Goal: Task Accomplishment & Management: Use online tool/utility

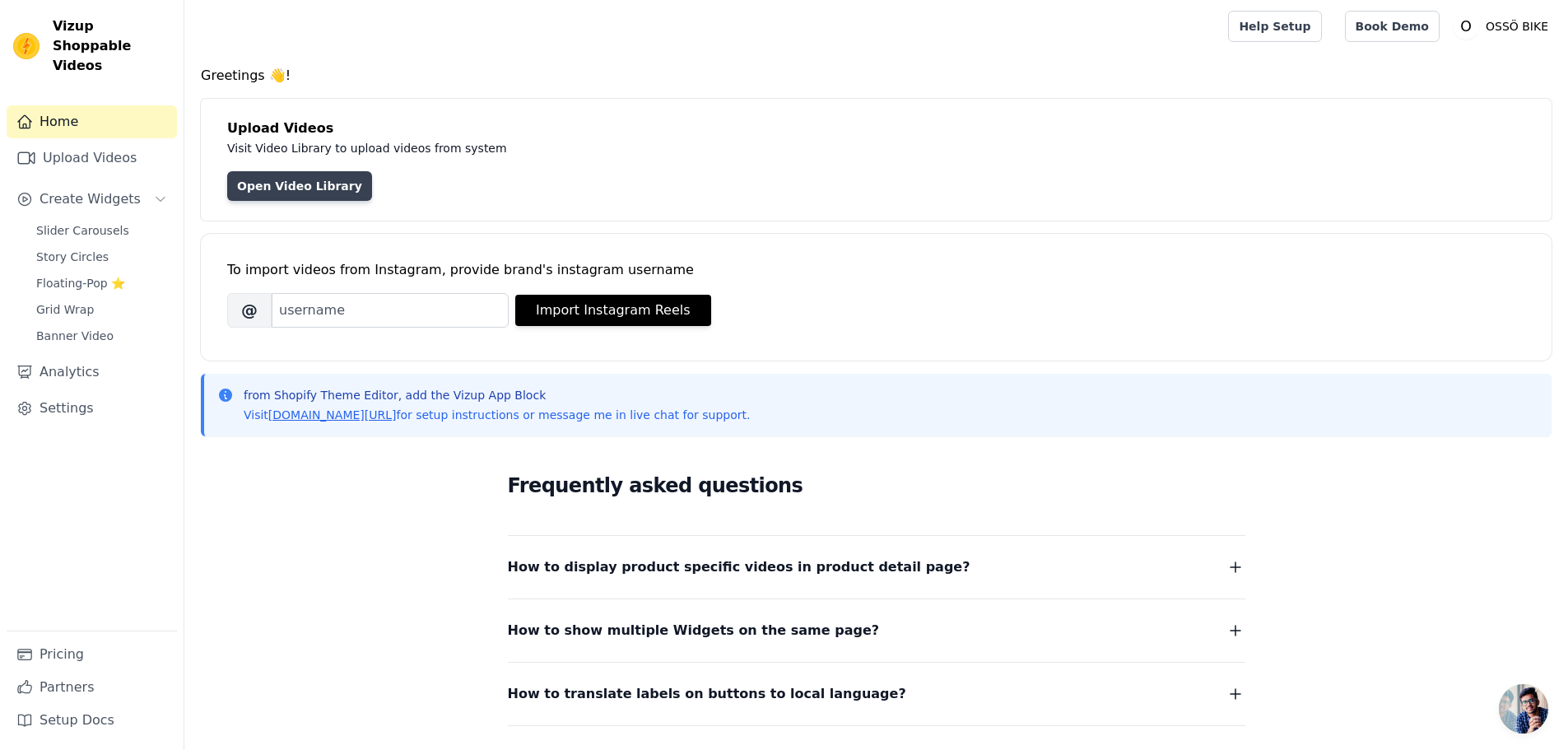
click at [307, 188] on link "Open Video Library" at bounding box center [299, 186] width 145 height 30
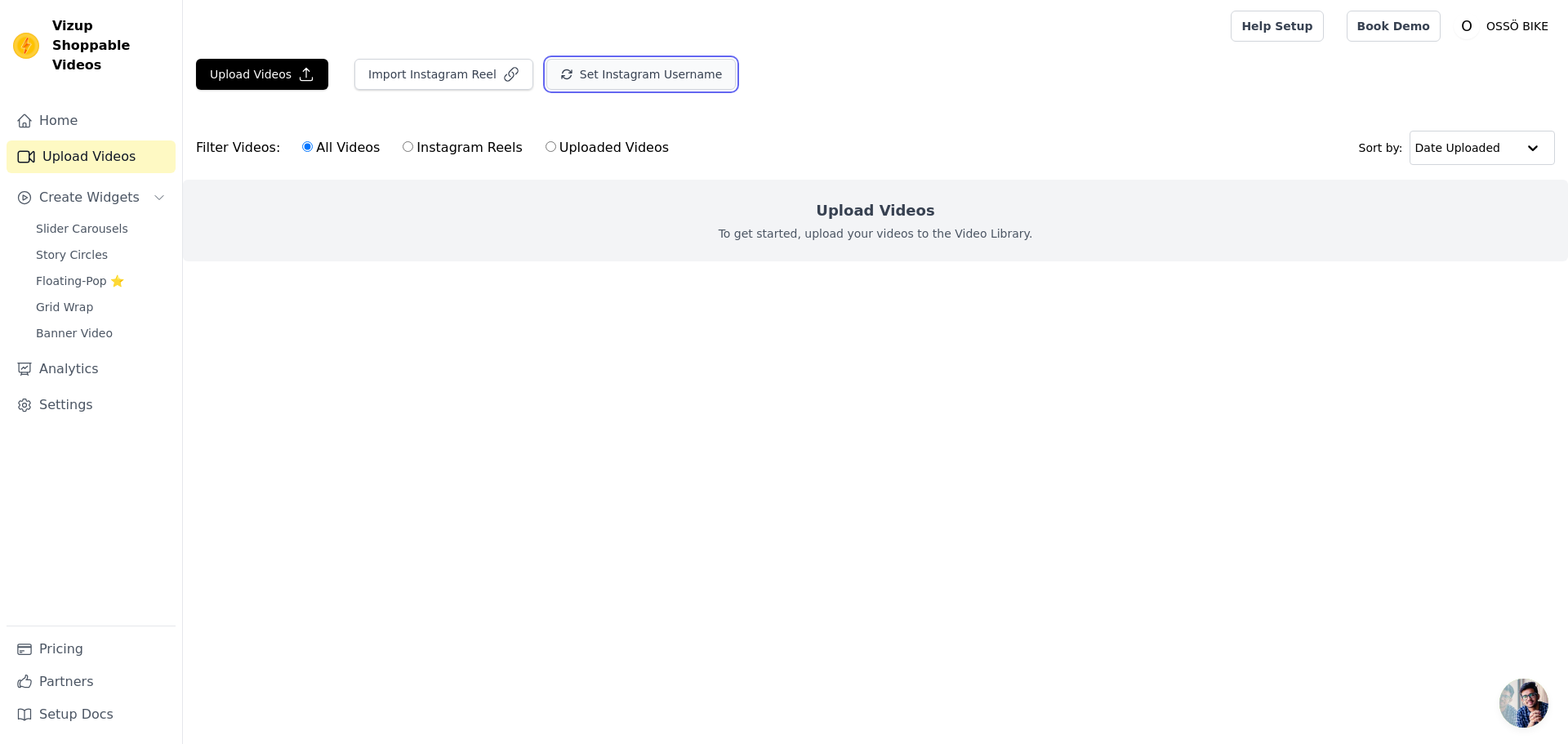
click at [693, 87] on button "Set Instagram Username" at bounding box center [641, 74] width 189 height 31
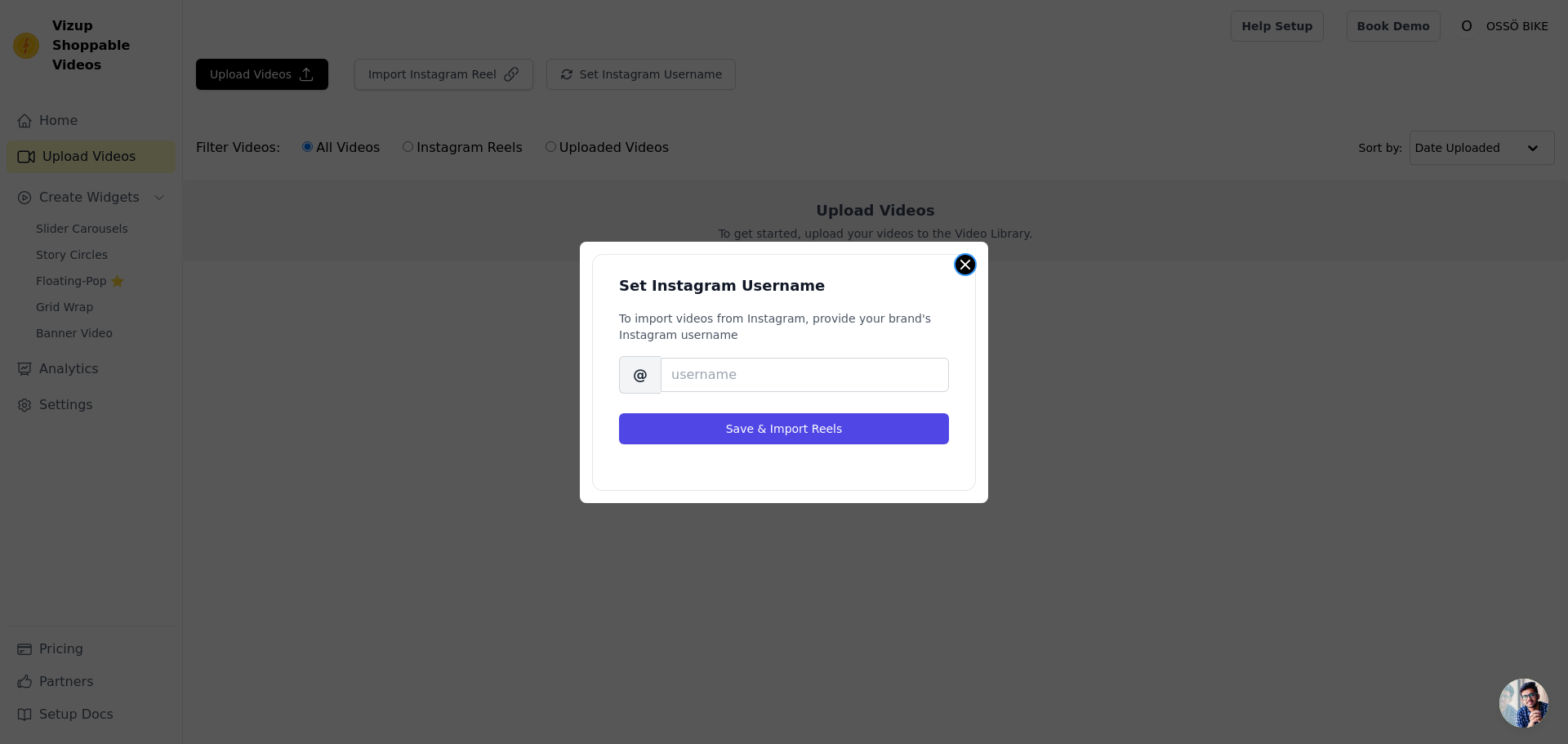
click at [961, 261] on button "Close modal" at bounding box center [965, 264] width 19 height 19
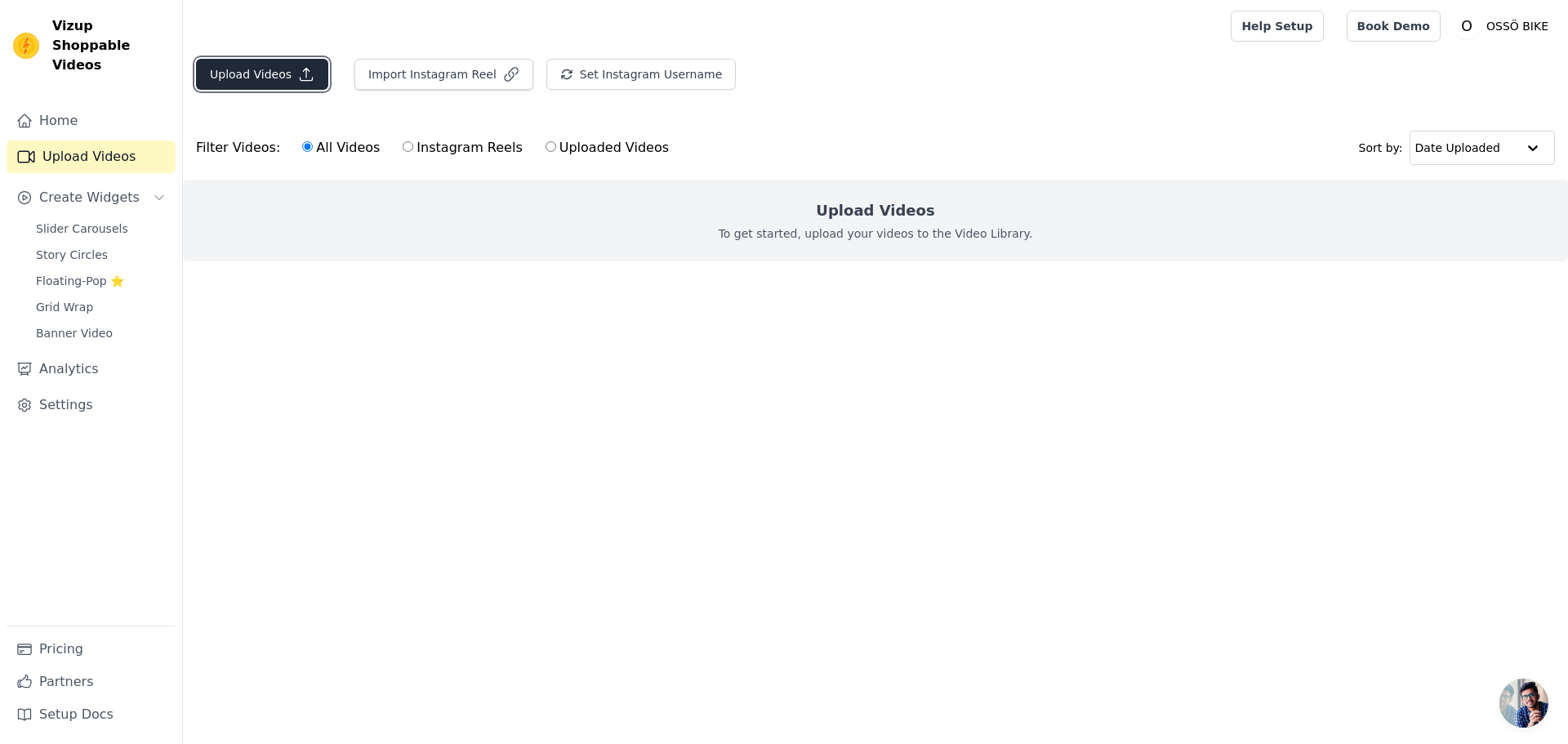
click at [275, 74] on button "Upload Videos" at bounding box center [262, 74] width 132 height 31
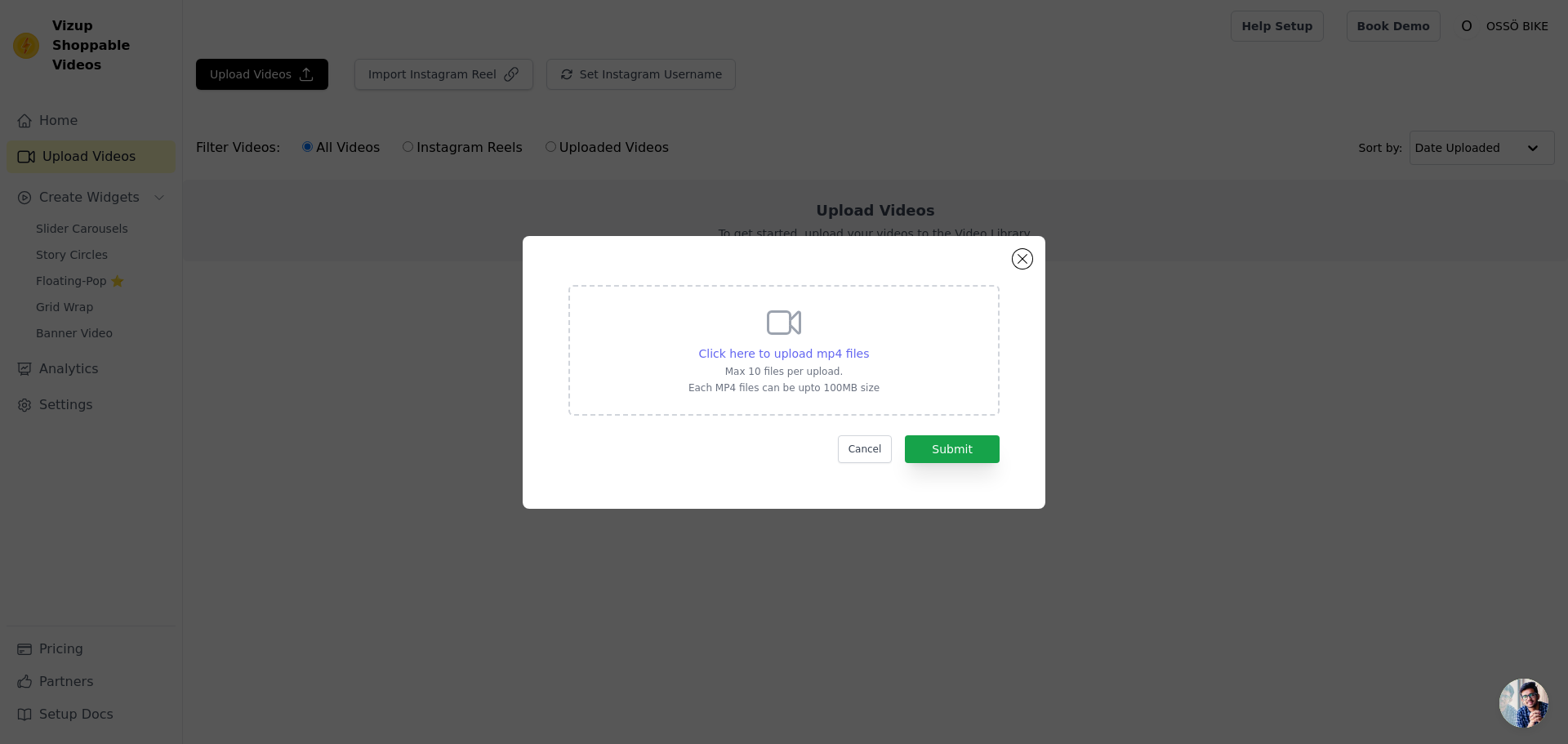
click at [761, 348] on span "Click here to upload mp4 files" at bounding box center [784, 354] width 171 height 13
click at [868, 346] on input "Click here to upload mp4 files Max 10 files per upload. Each MP4 files can be u…" at bounding box center [868, 345] width 1 height 1
type input "C:\fakepath\WhatsApp Video [DATE] 10.18.19.mp4"
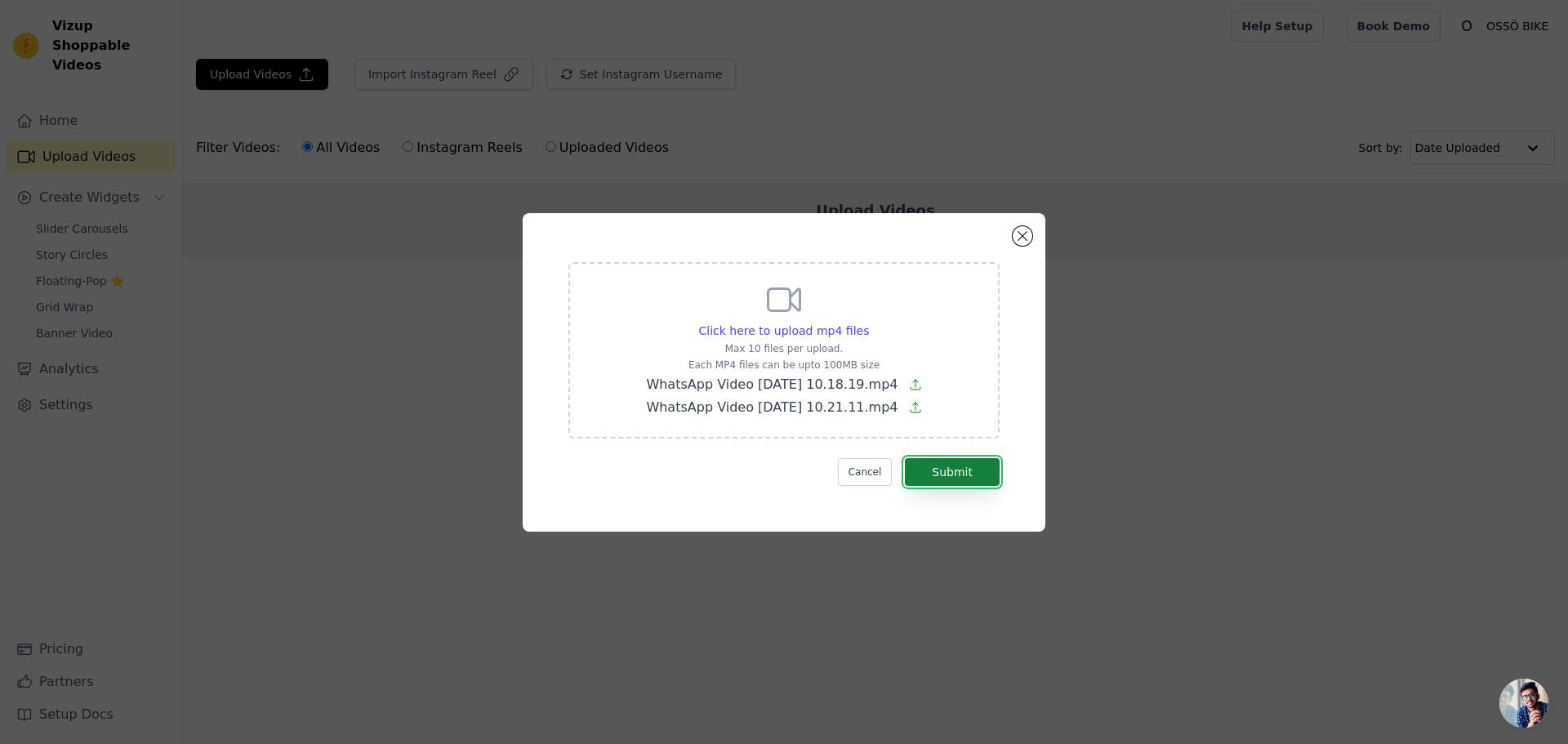
click at [948, 476] on button "Submit" at bounding box center [951, 471] width 95 height 28
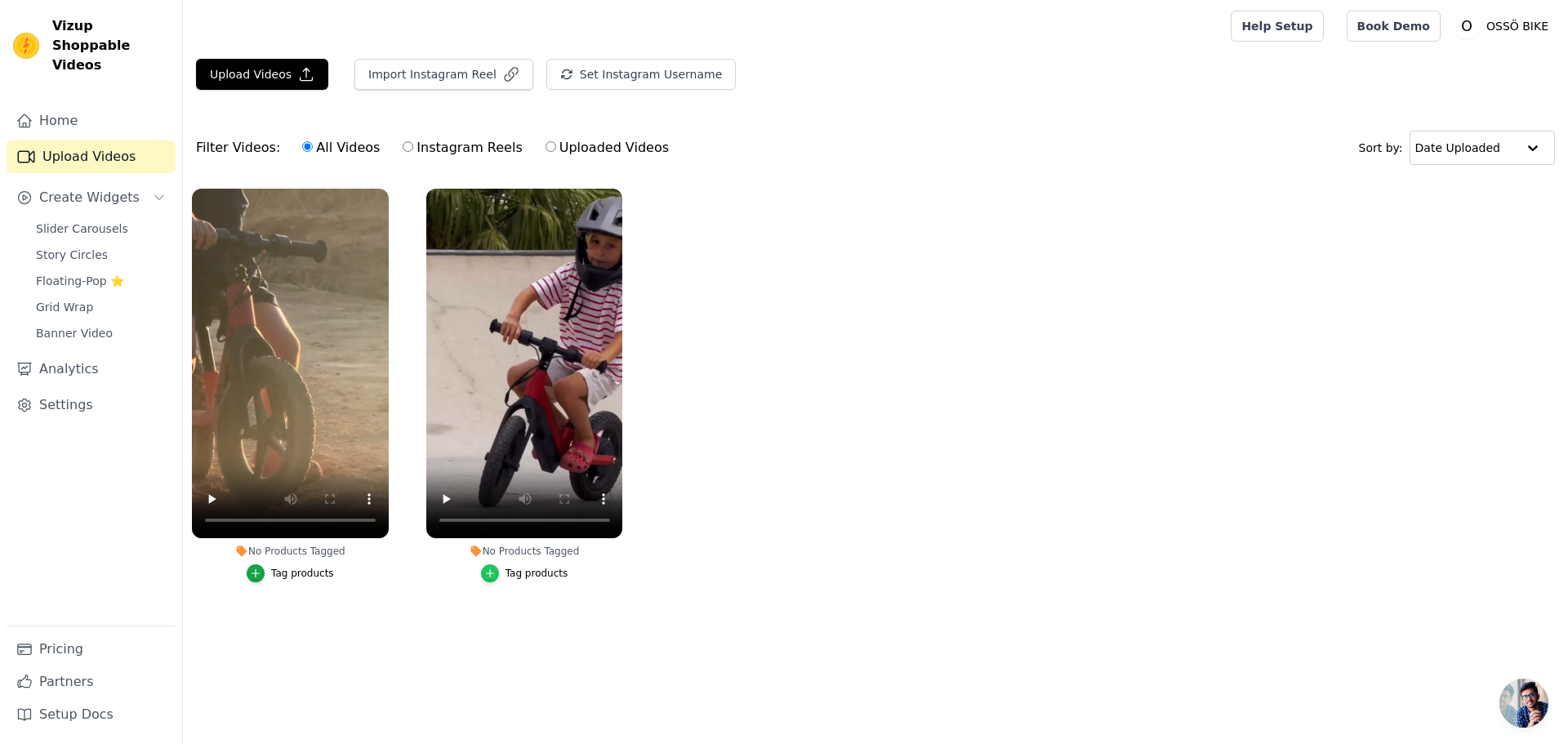
click at [492, 571] on icon "button" at bounding box center [490, 573] width 12 height 12
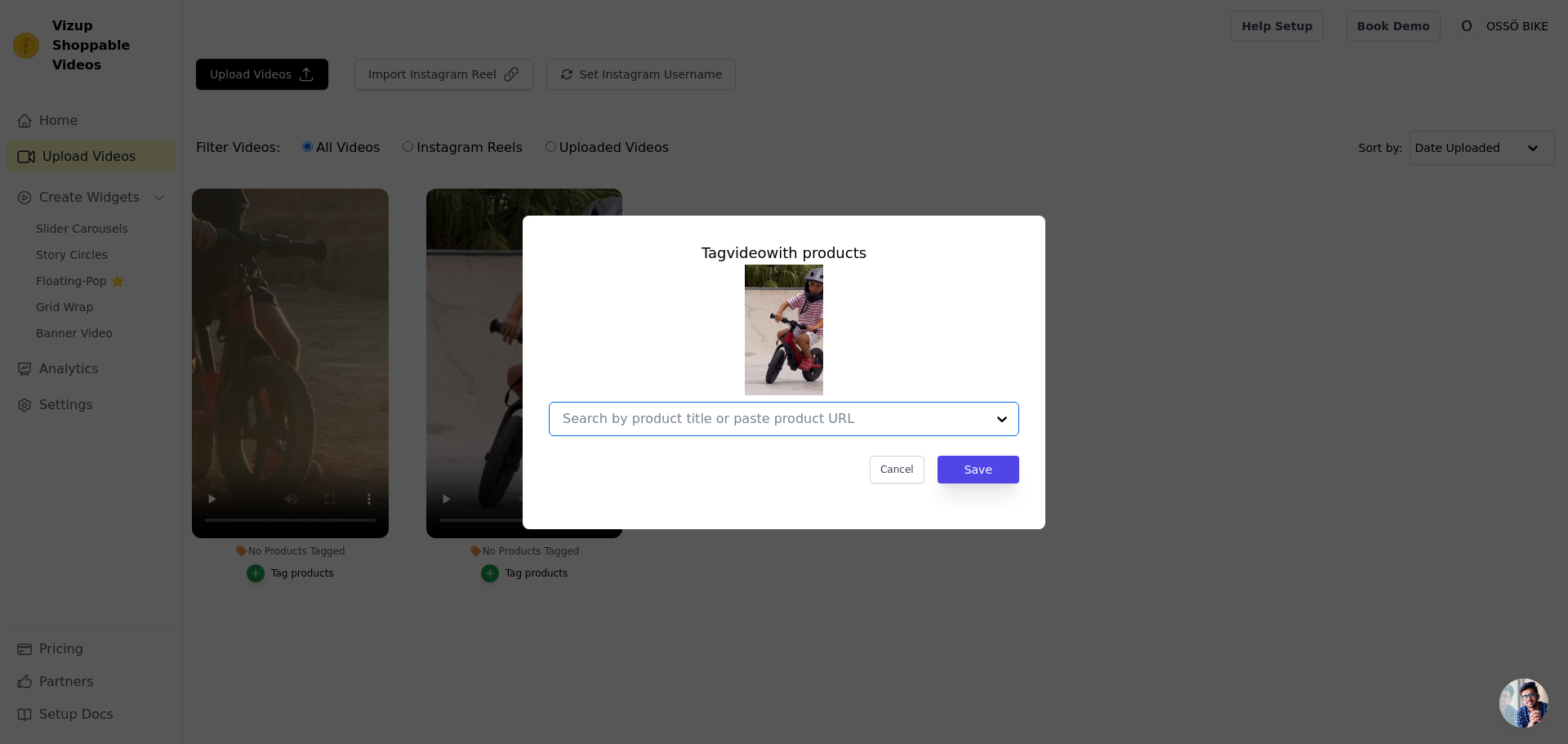
click at [754, 418] on input "No Products Tagged Tag video with products Option undefined, selected. Select i…" at bounding box center [774, 418] width 423 height 16
paste input "https://ossobike.com/products/osso-12-ebike"
type input "https://ossobike.com/products/osso-12-ebike"
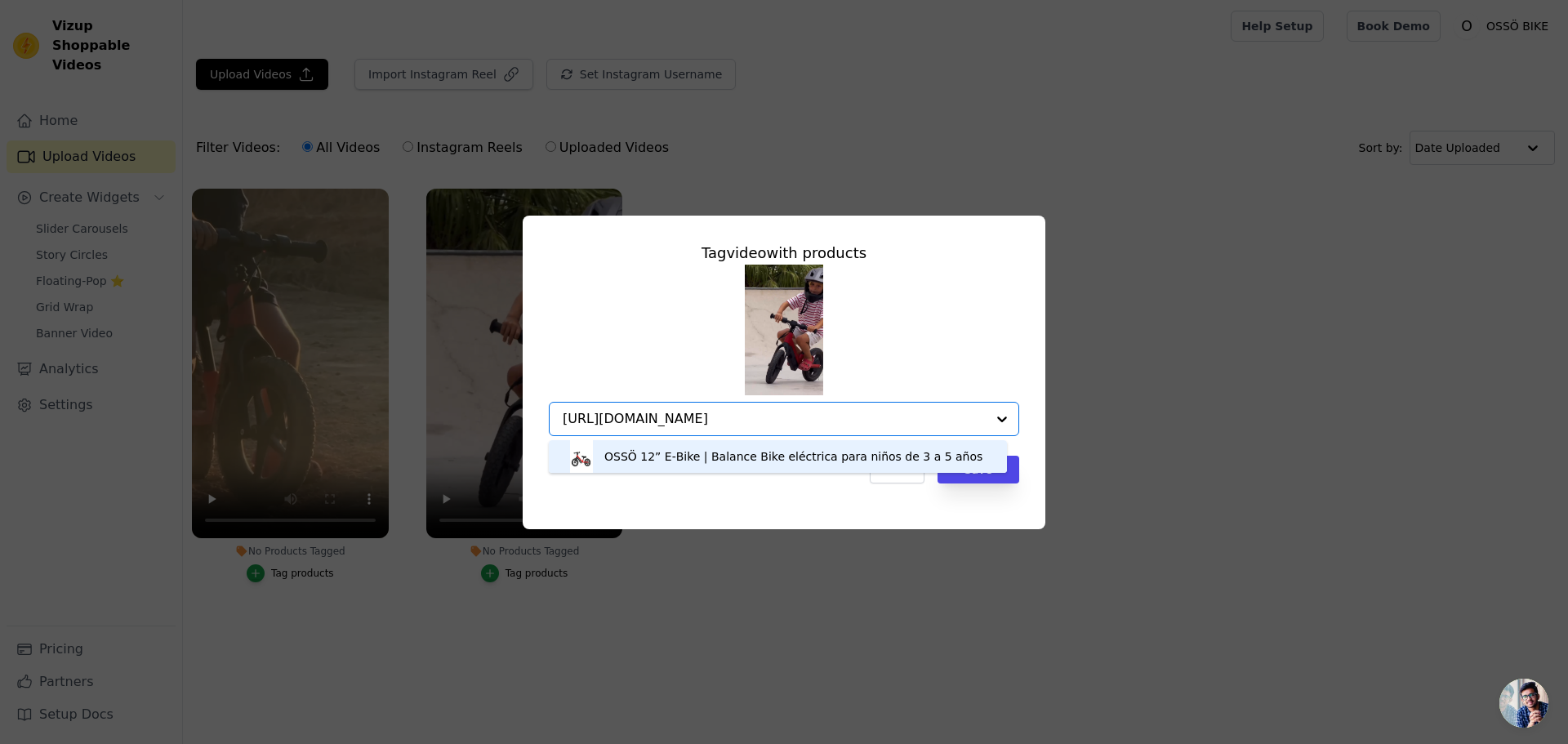
click at [679, 458] on div "OSSÖ 12” E‑Bike | Balance Bike eléctrica para niños de 3 a 5 años" at bounding box center [793, 457] width 378 height 17
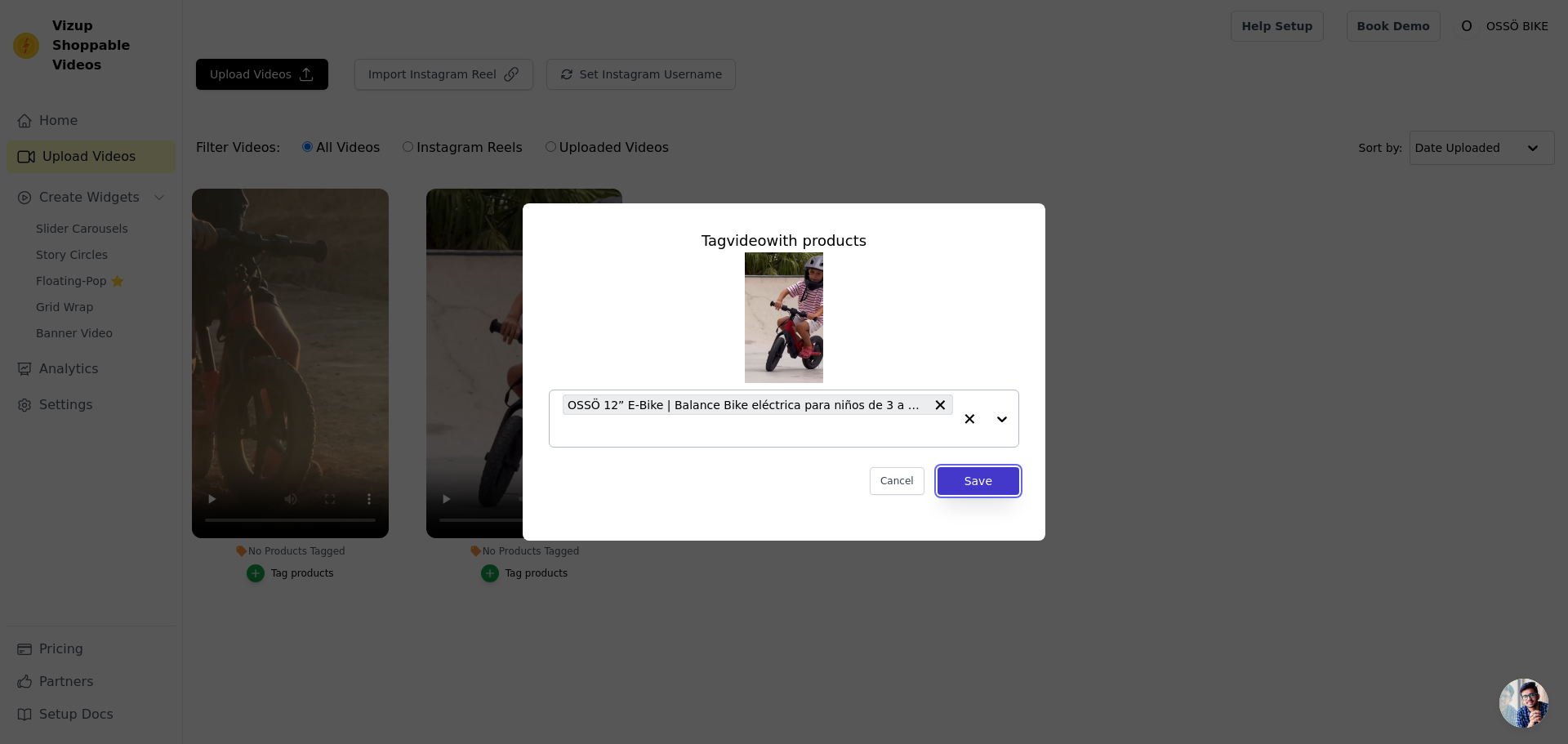
click at [988, 481] on button "Save" at bounding box center [978, 480] width 82 height 28
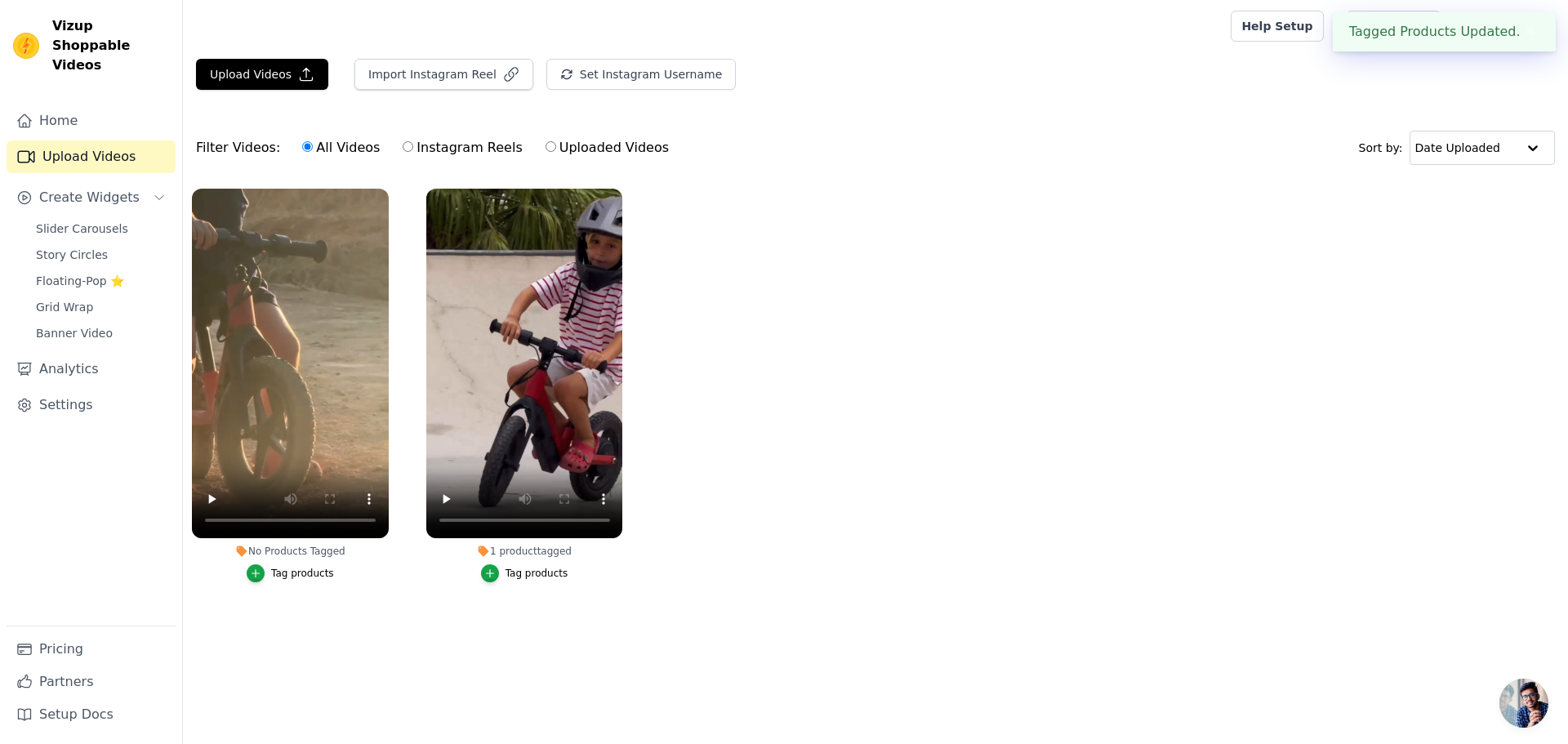
click at [284, 577] on div "Tag products" at bounding box center [302, 573] width 63 height 13
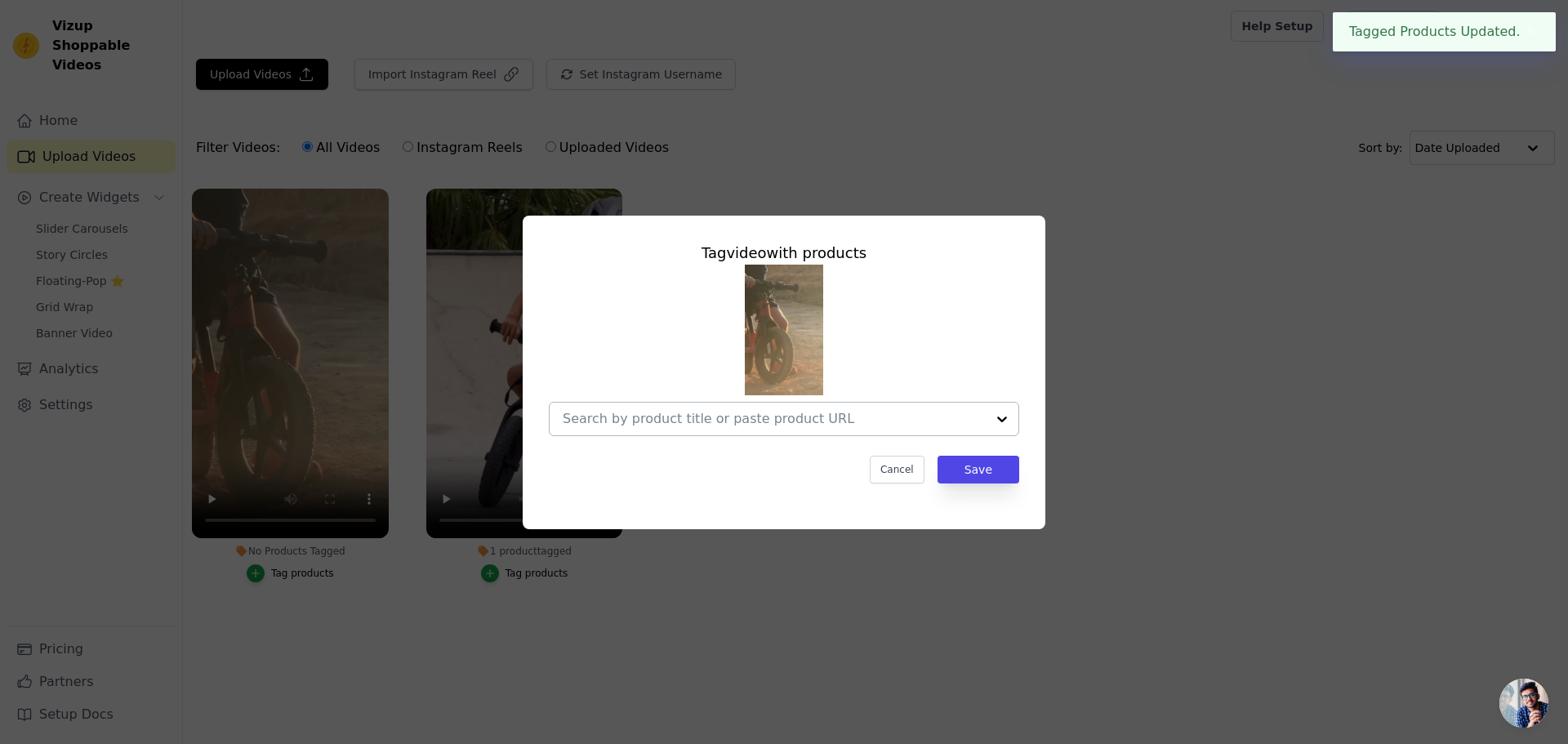
click at [685, 422] on input "No Products Tagged Tag video with products Cancel Save Tag products" at bounding box center [774, 418] width 423 height 16
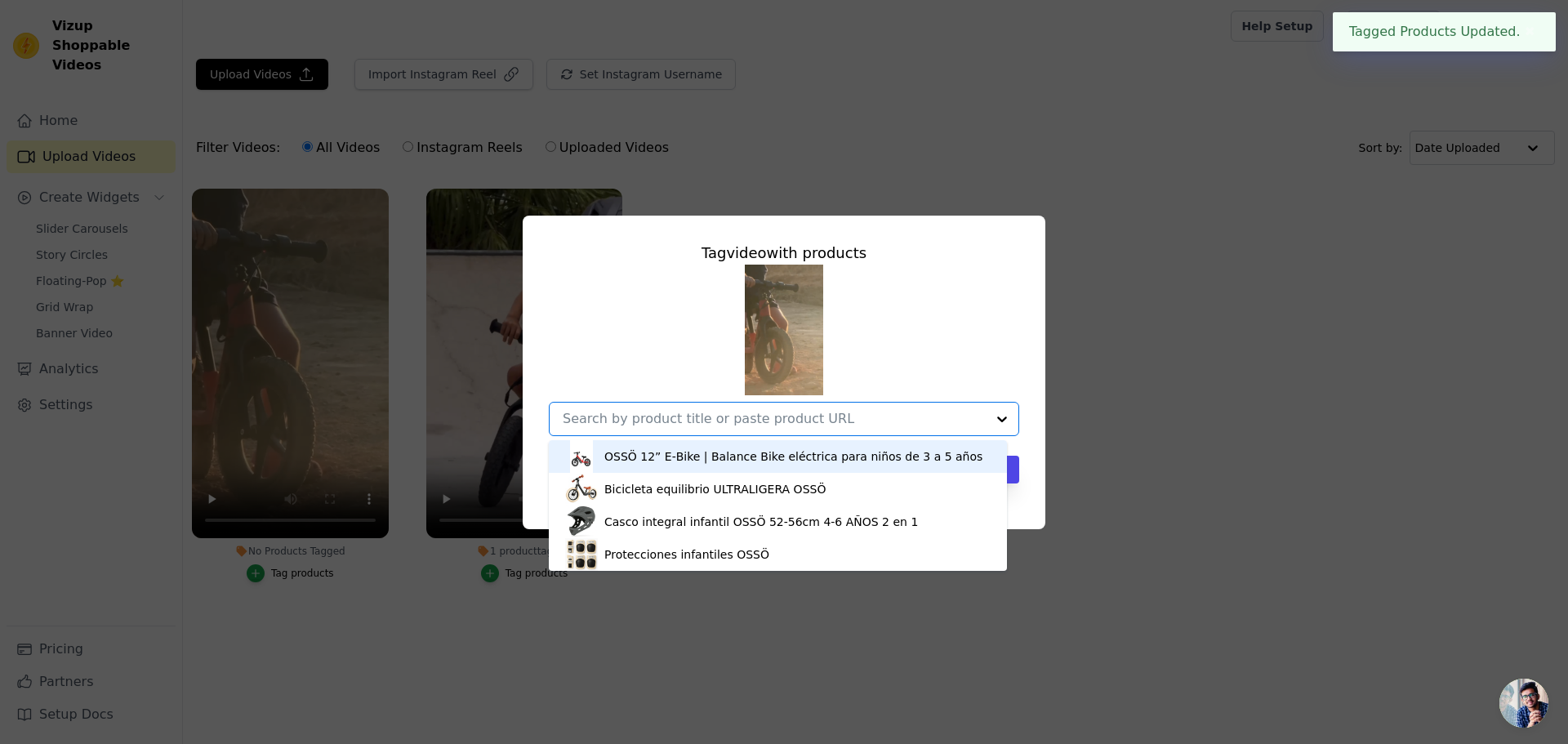
paste input "https://ossobike.com/products/osso-12-ebike"
type input "https://ossobike.com/products/osso-12-ebike"
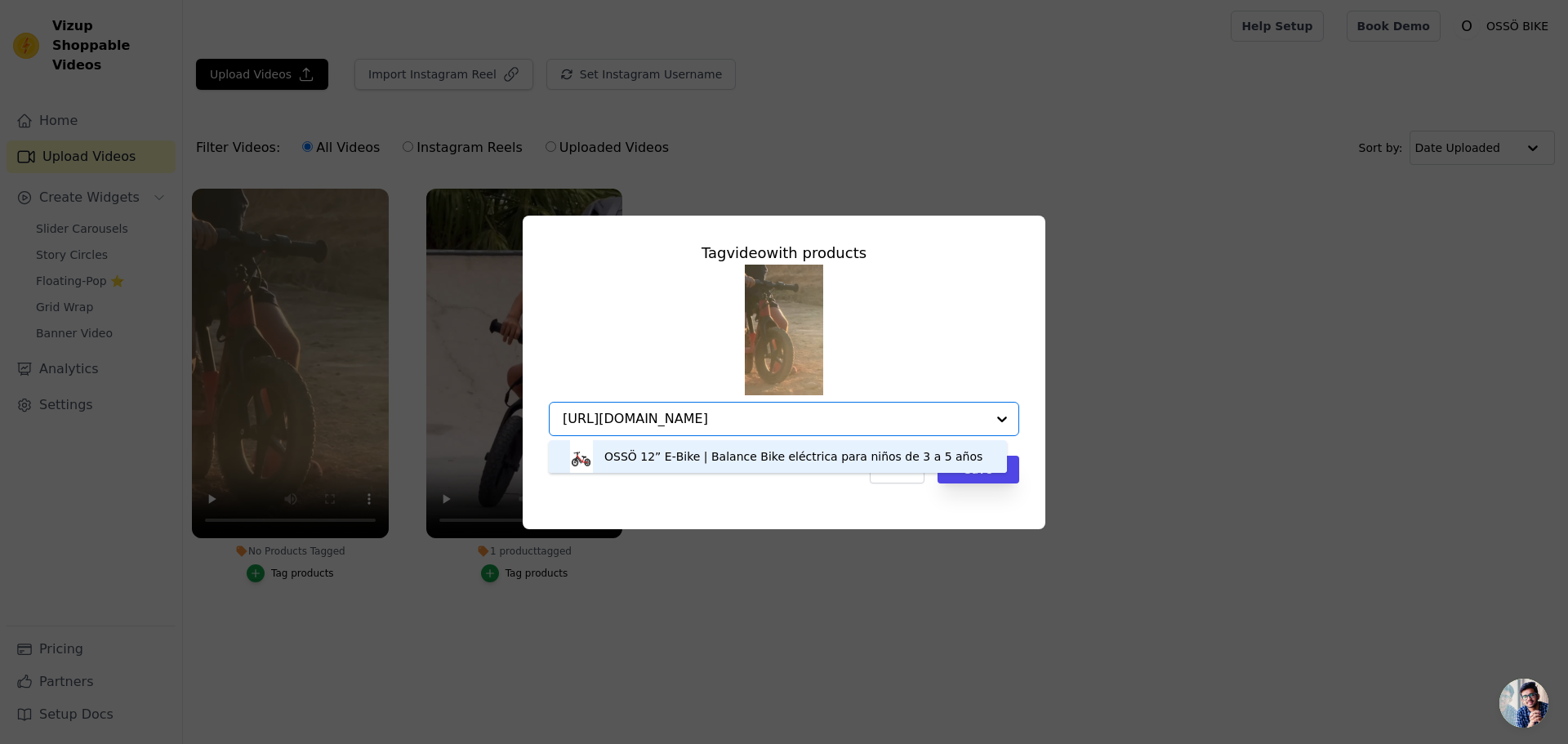
click at [872, 454] on div "OSSÖ 12” E‑Bike | Balance Bike eléctrica para niños de 3 a 5 años" at bounding box center [793, 457] width 378 height 17
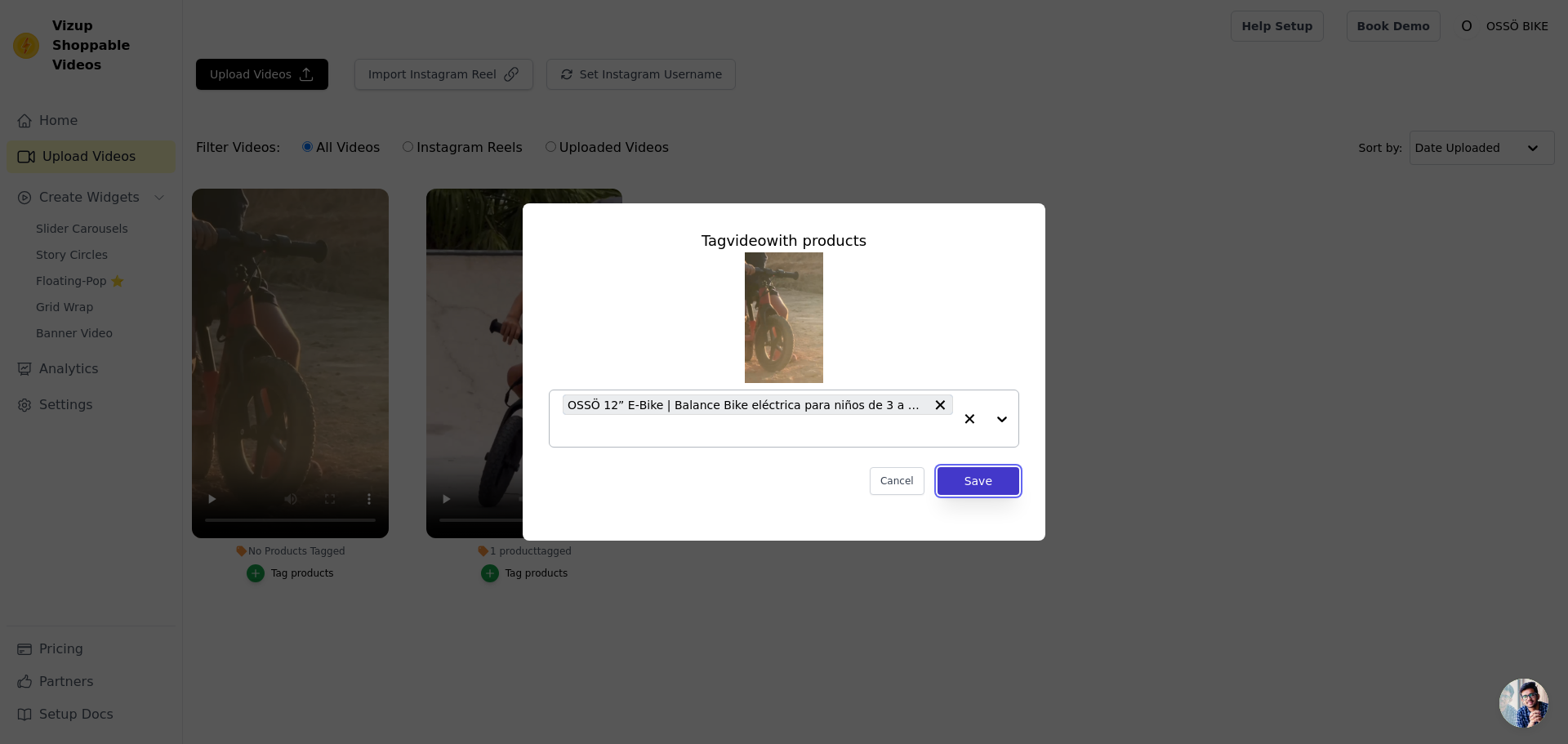
click at [991, 485] on button "Save" at bounding box center [978, 480] width 82 height 28
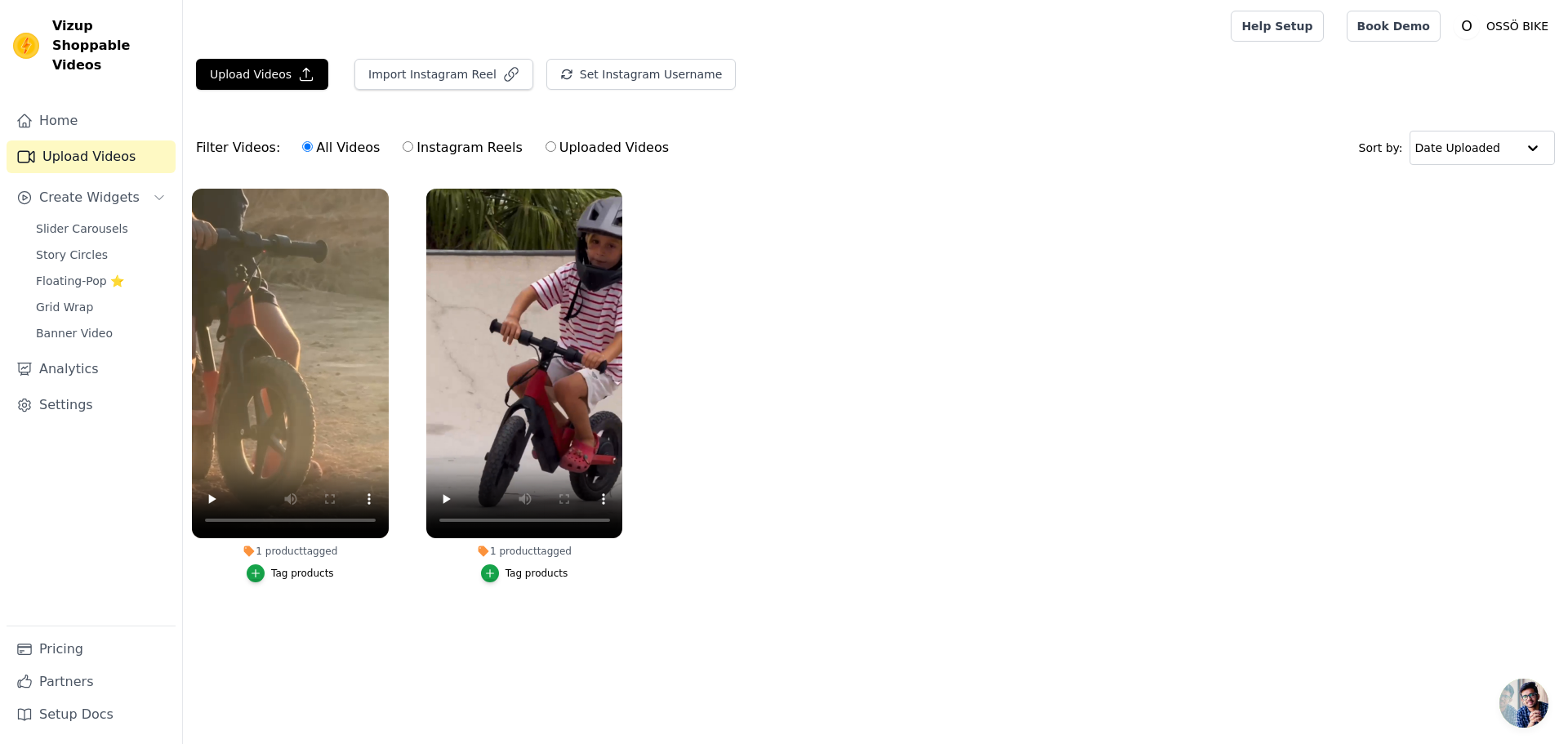
click at [1016, 382] on ul "1 product tagged Tag products 1 product tagged Tag products" at bounding box center [875, 402] width 1385 height 444
click at [801, 545] on ul "1 product tagged Tag products 1 product tagged Tag products" at bounding box center [875, 402] width 1385 height 444
click at [797, 407] on ul "1 product tagged Tag products 1 product tagged Tag products" at bounding box center [875, 402] width 1385 height 444
click at [49, 105] on link "Home" at bounding box center [91, 121] width 169 height 33
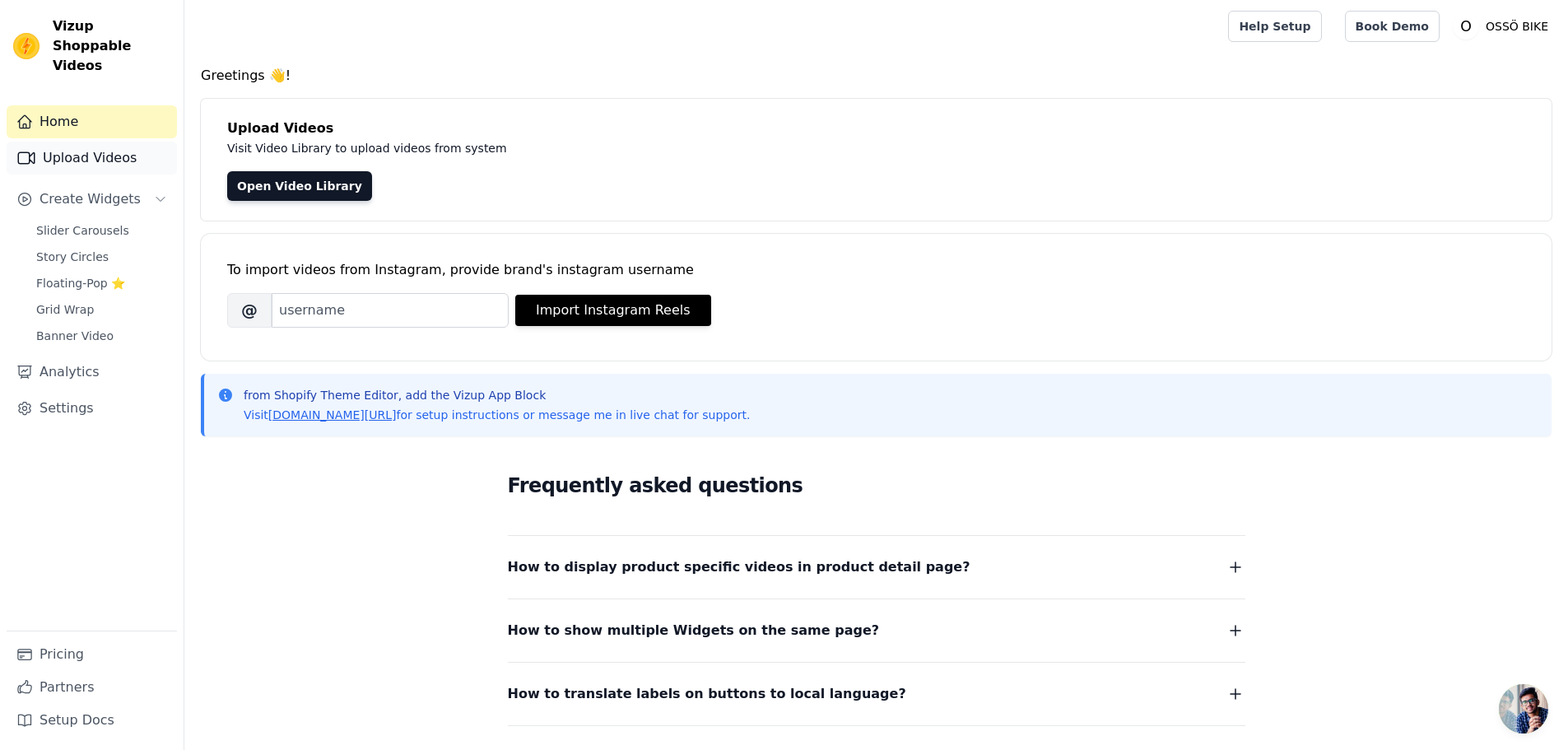
click at [47, 142] on link "Upload Videos" at bounding box center [92, 158] width 170 height 33
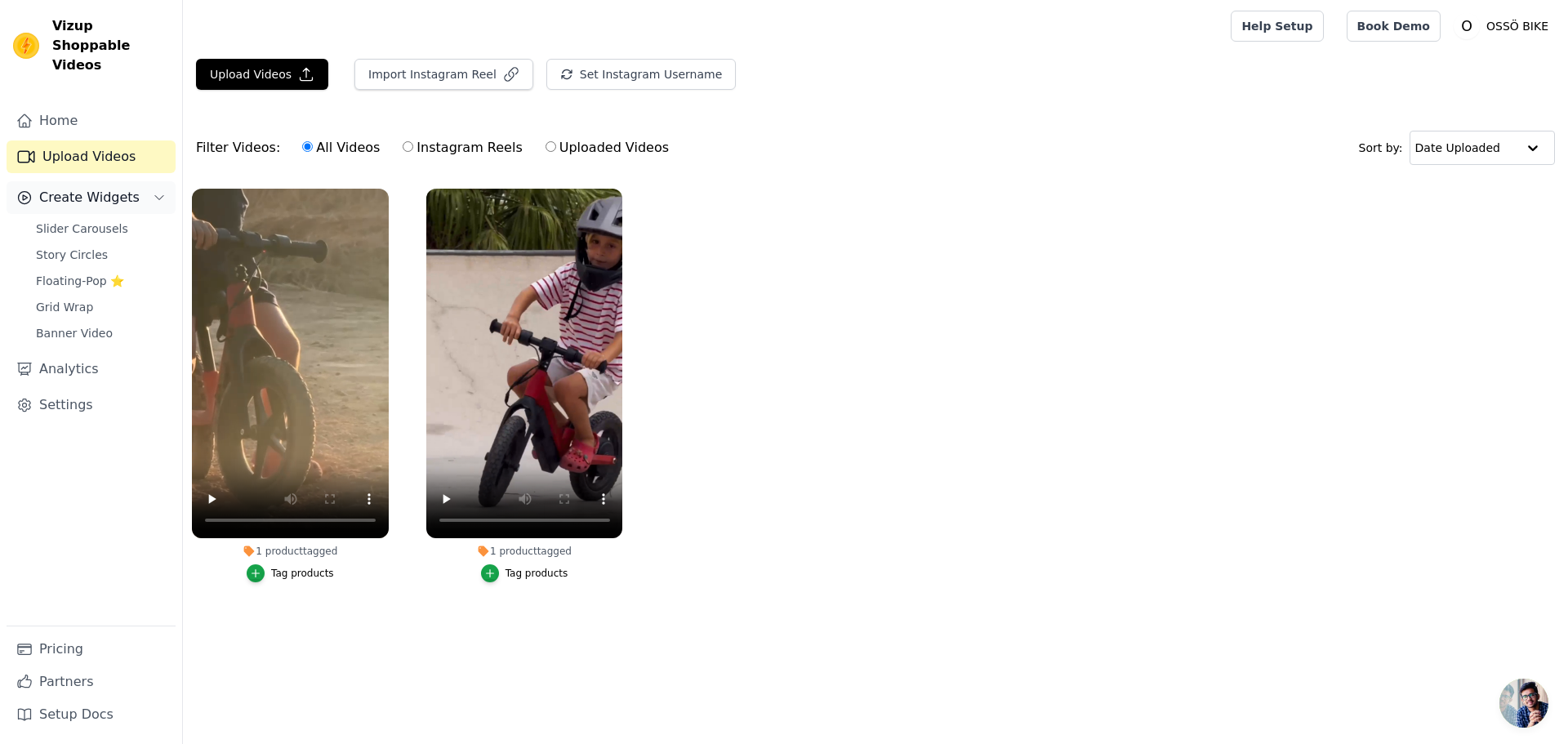
click at [85, 187] on span "Create Widgets" at bounding box center [90, 197] width 100 height 19
click at [66, 247] on span "Story Circles" at bounding box center [72, 255] width 72 height 17
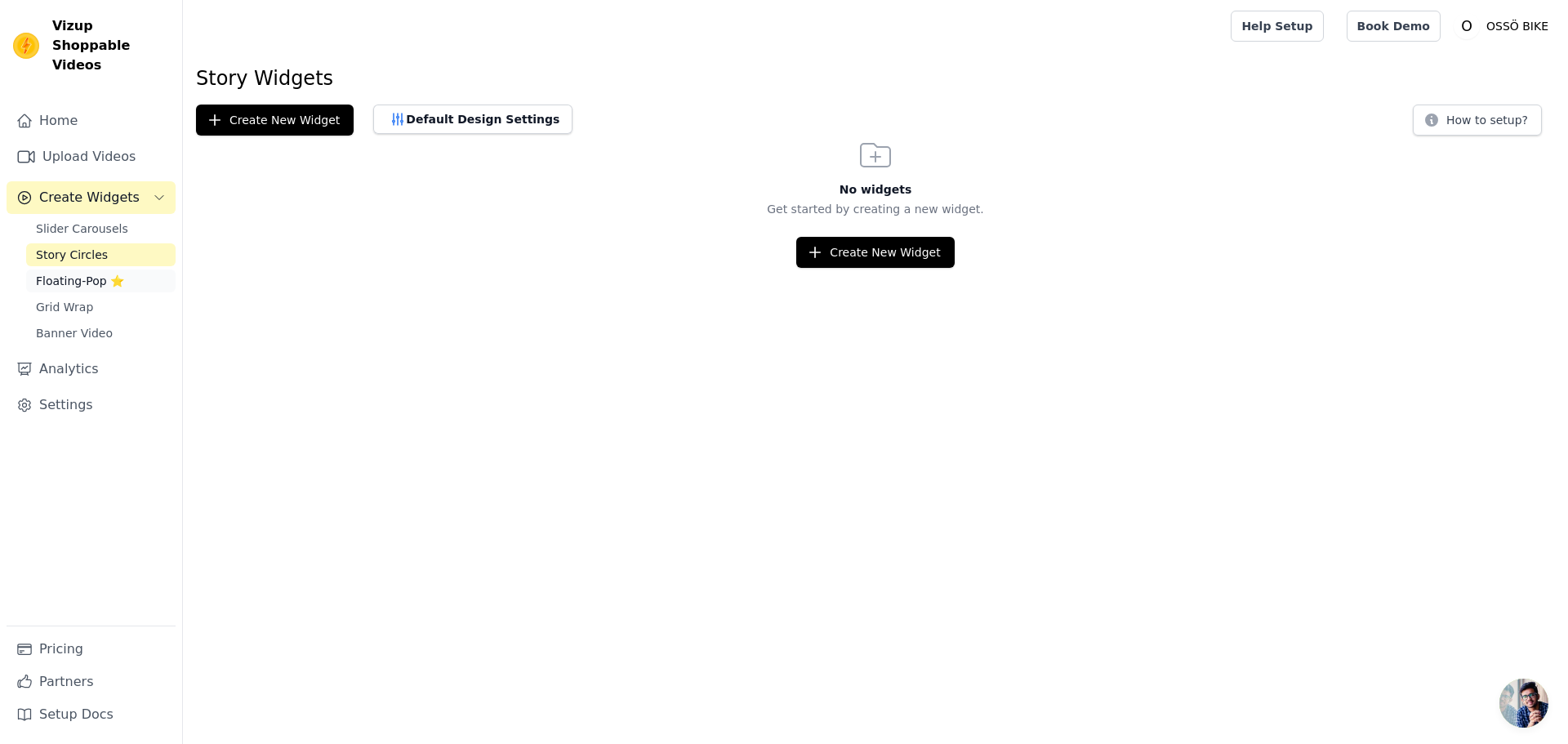
click at [68, 273] on span "Floating-Pop ⭐" at bounding box center [79, 281] width 88 height 17
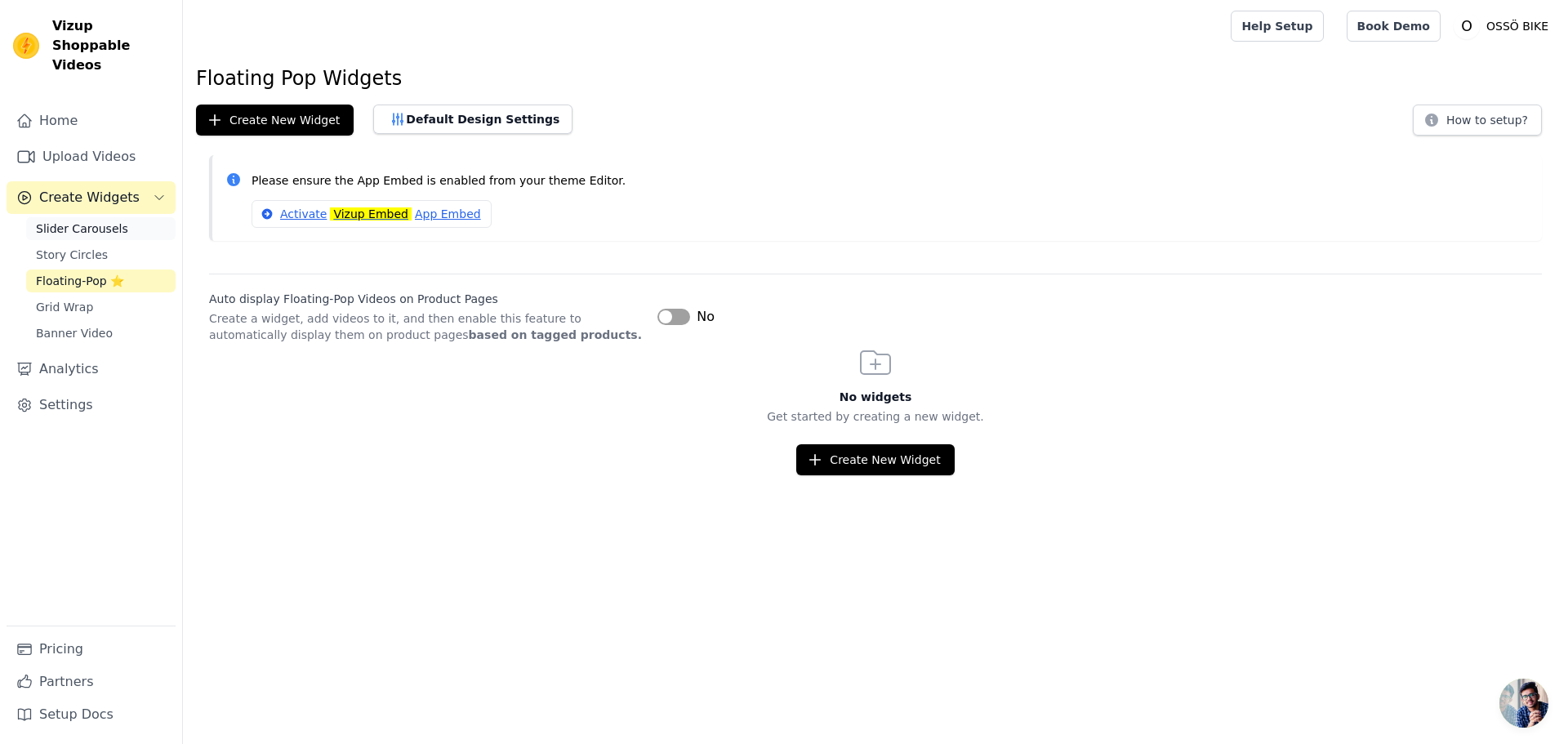
click at [82, 220] on span "Slider Carousels" at bounding box center [82, 228] width 92 height 17
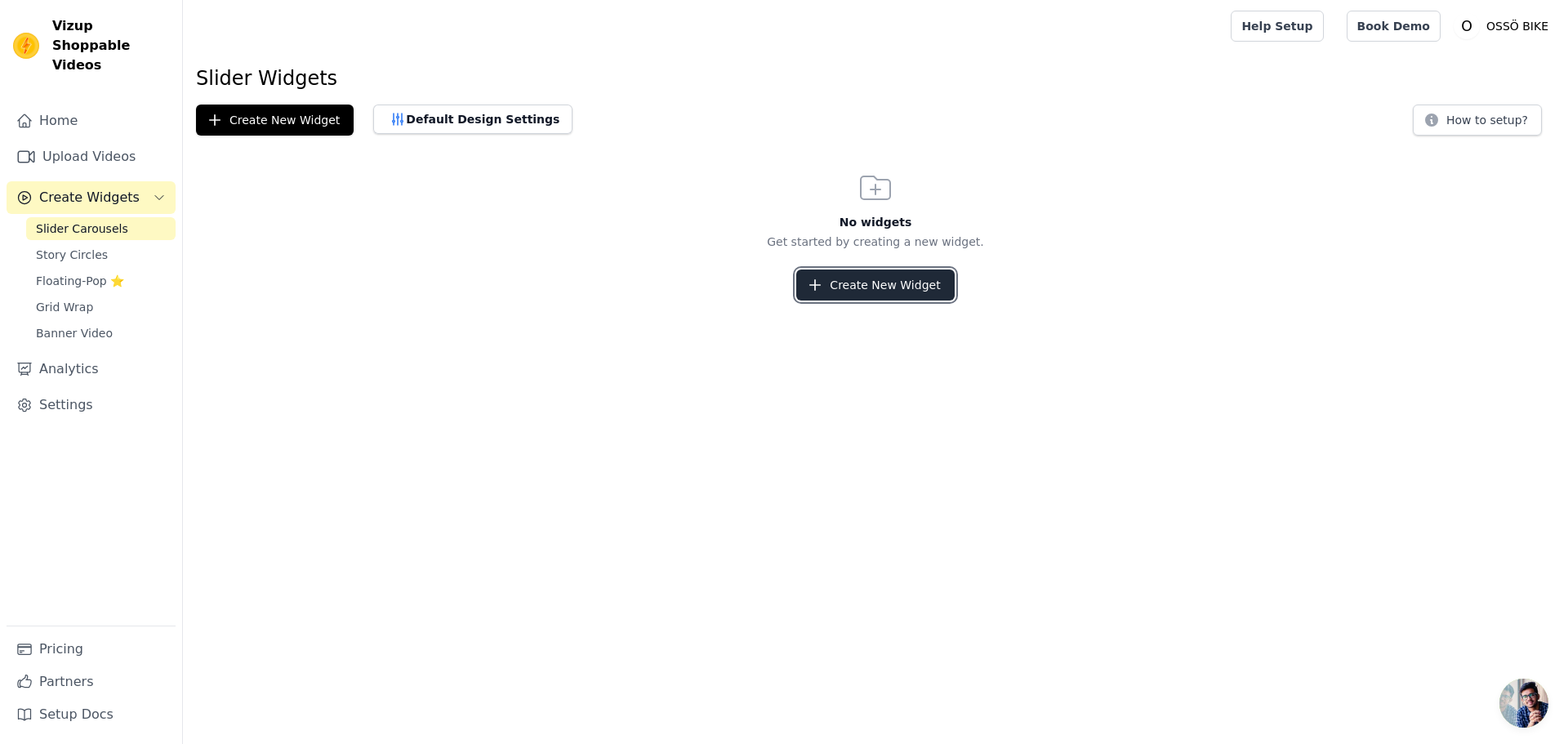
click at [879, 282] on button "Create New Widget" at bounding box center [875, 285] width 157 height 31
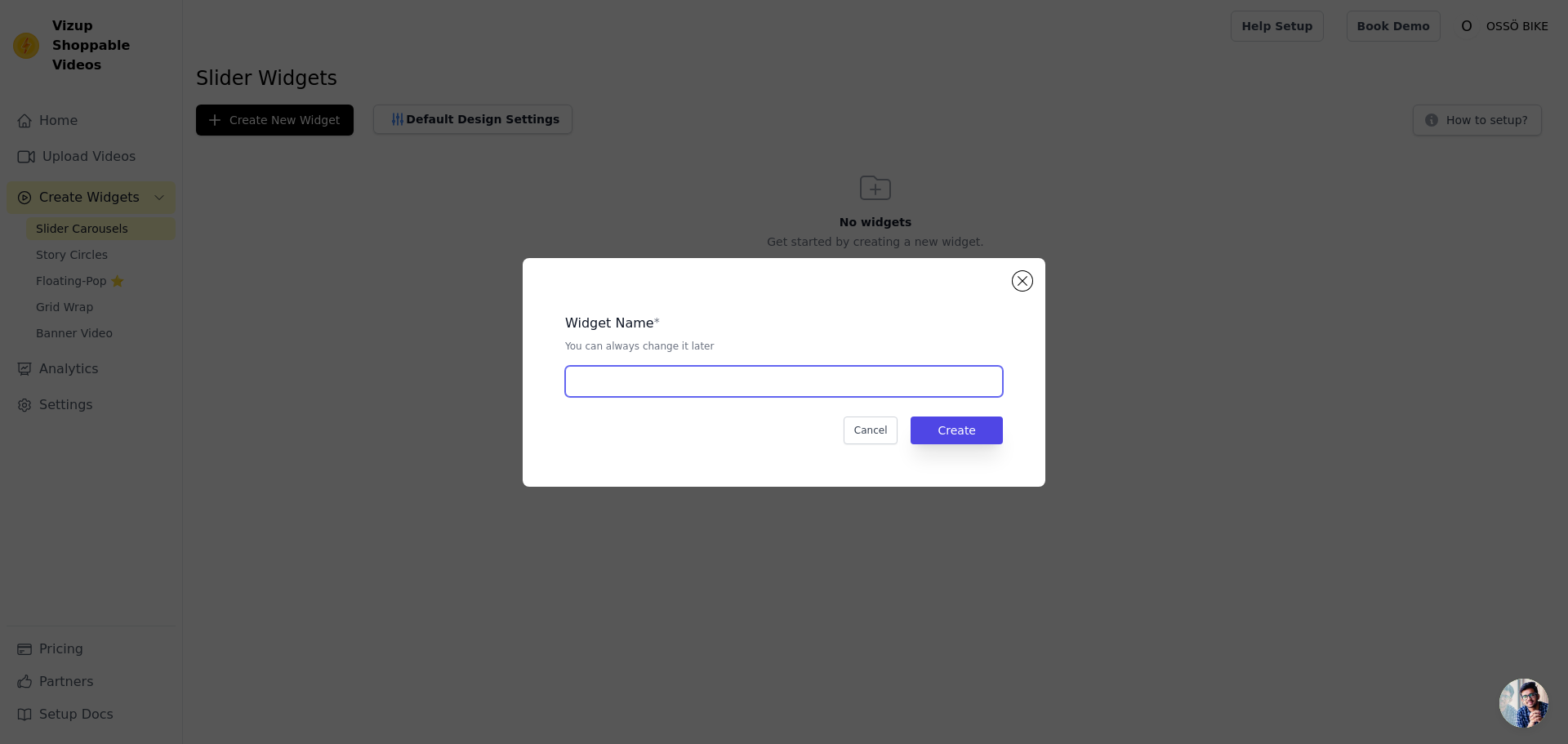
click at [629, 382] on input "text" at bounding box center [783, 381] width 438 height 31
type input "E-BIKE"
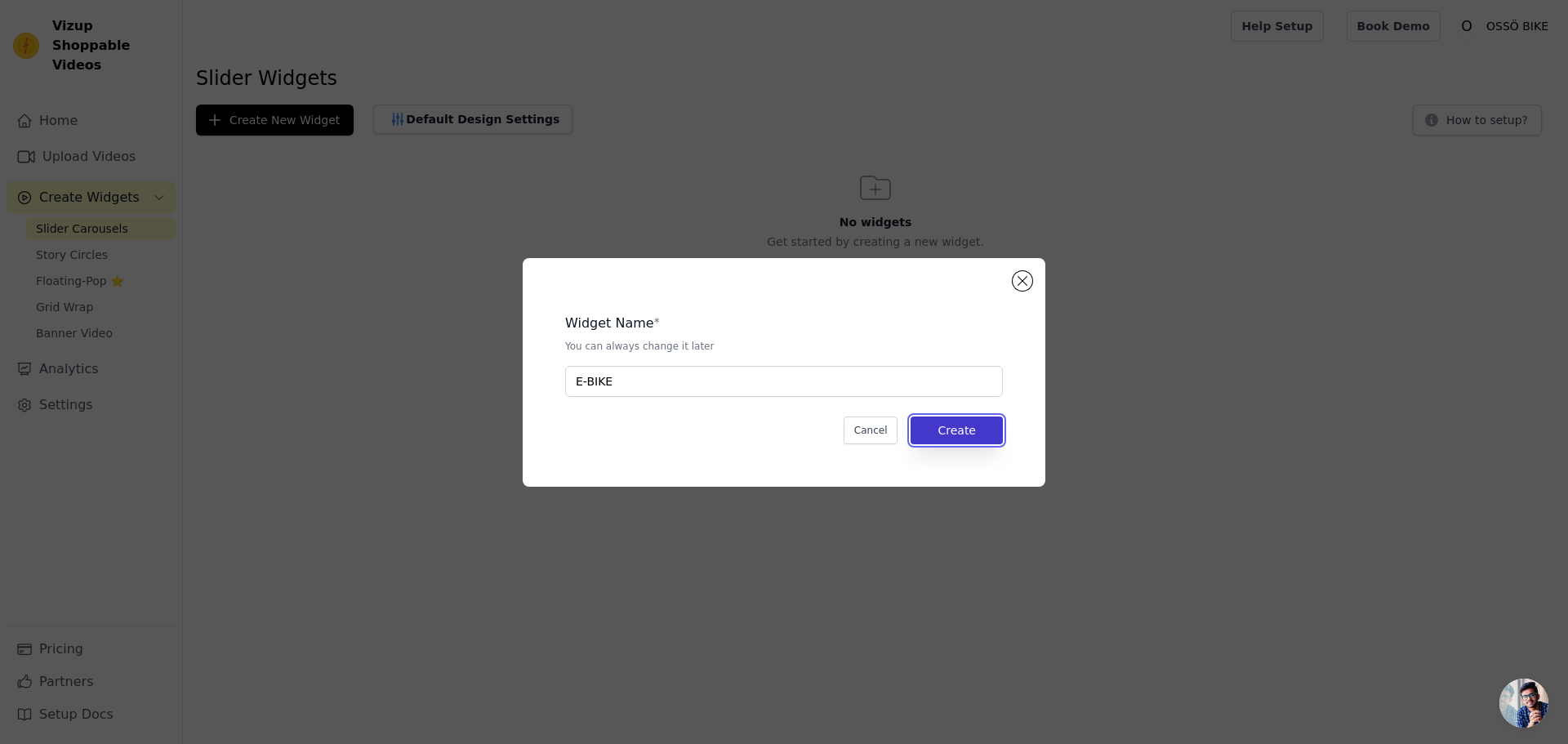
click at [962, 420] on button "Create" at bounding box center [956, 430] width 92 height 28
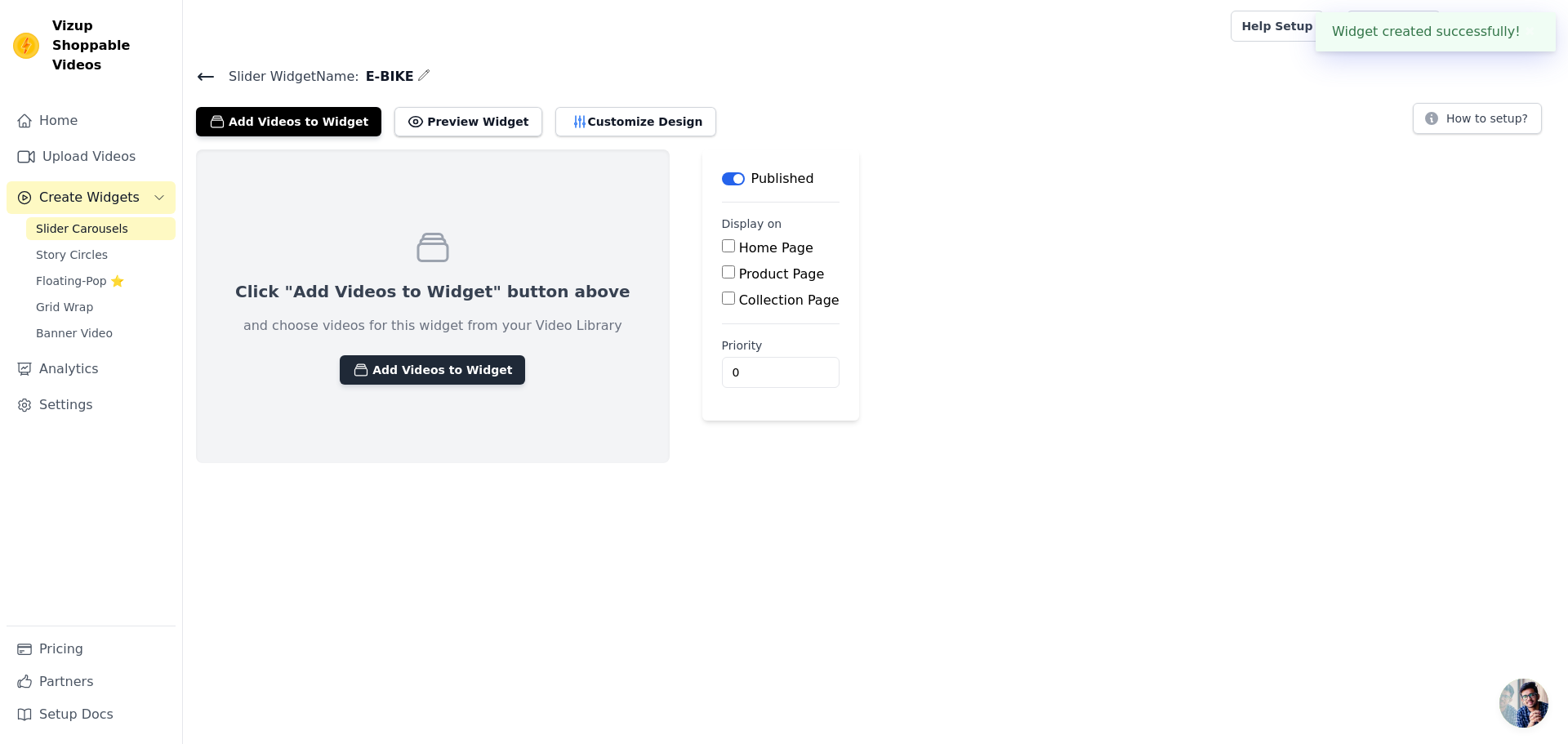
click at [393, 372] on button "Add Videos to Widget" at bounding box center [433, 370] width 186 height 29
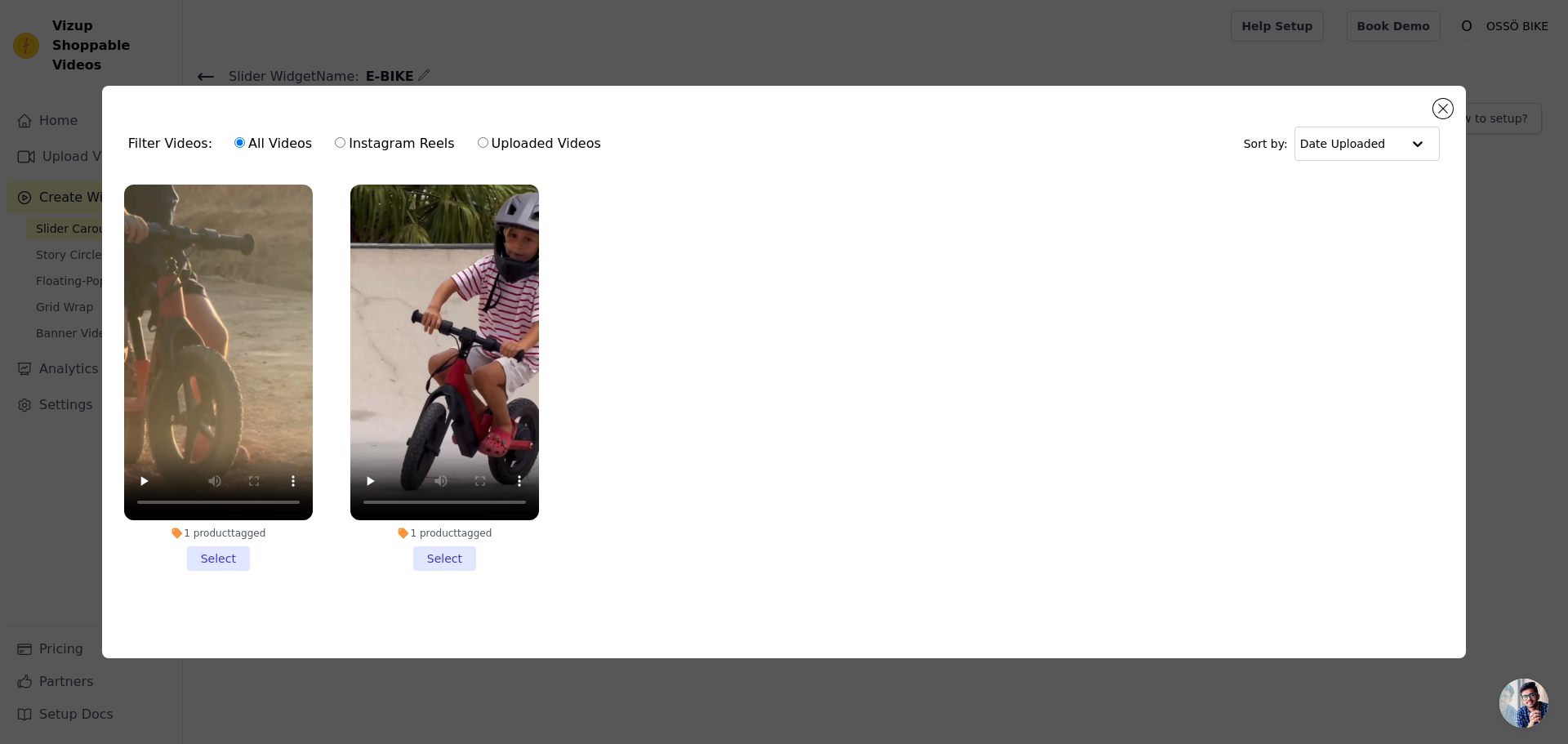
click at [223, 556] on li "1 product tagged Select" at bounding box center [218, 378] width 188 height 387
click at [0, 0] on input "1 product tagged Select" at bounding box center [0, 0] width 0 height 0
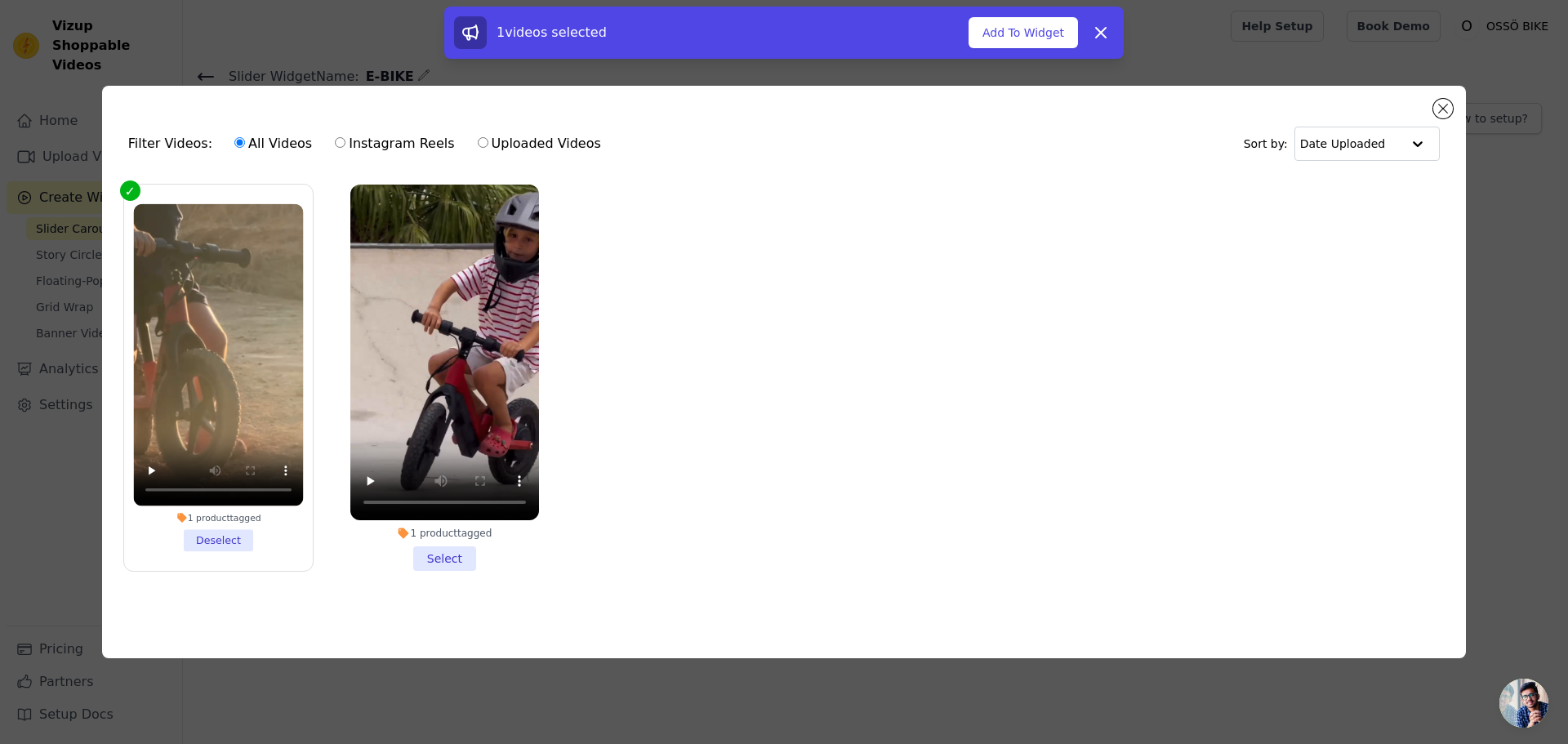
click at [445, 553] on li "1 product tagged Select" at bounding box center [444, 378] width 188 height 387
click at [0, 0] on input "1 product tagged Select" at bounding box center [0, 0] width 0 height 0
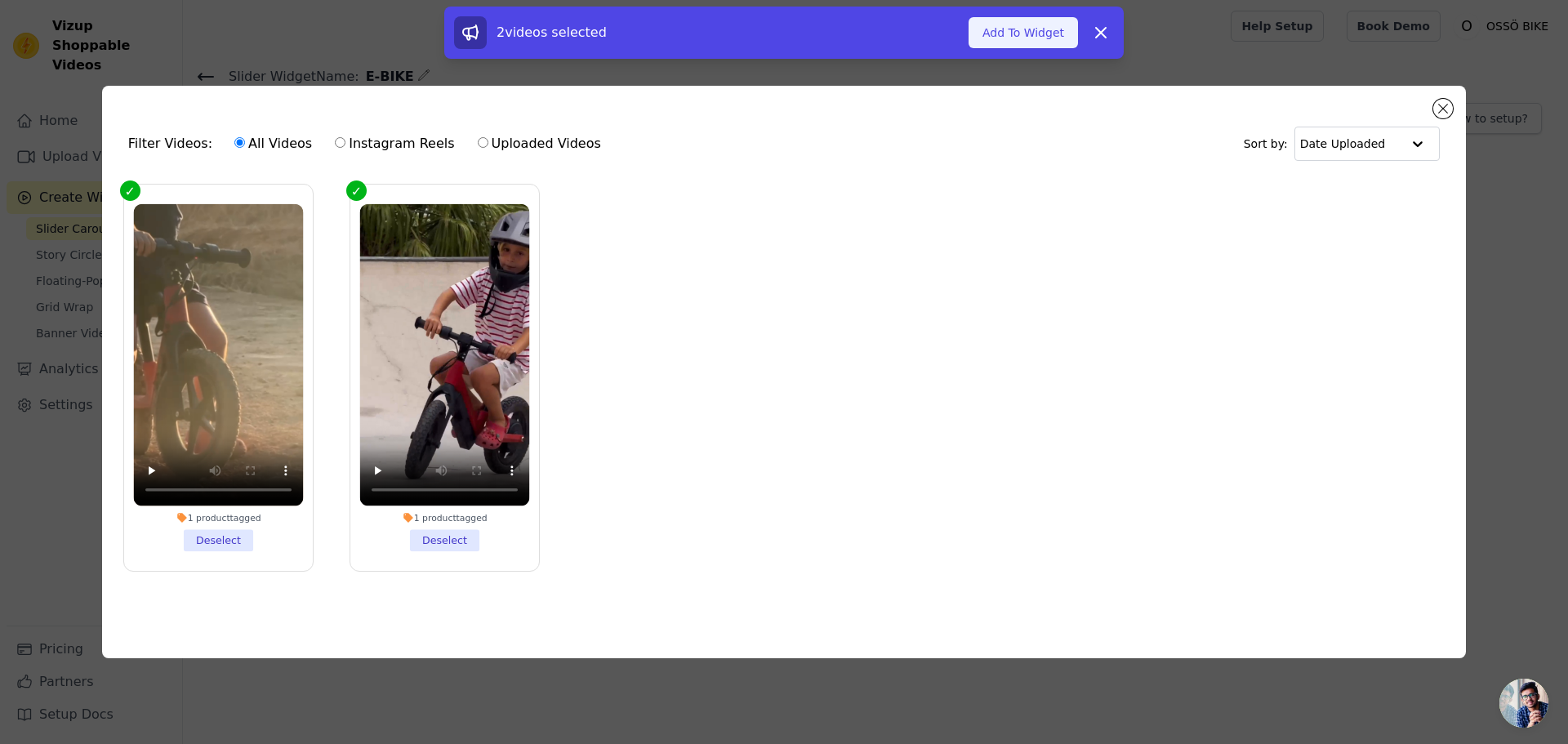
click at [1021, 37] on button "Add To Widget" at bounding box center [1022, 32] width 110 height 31
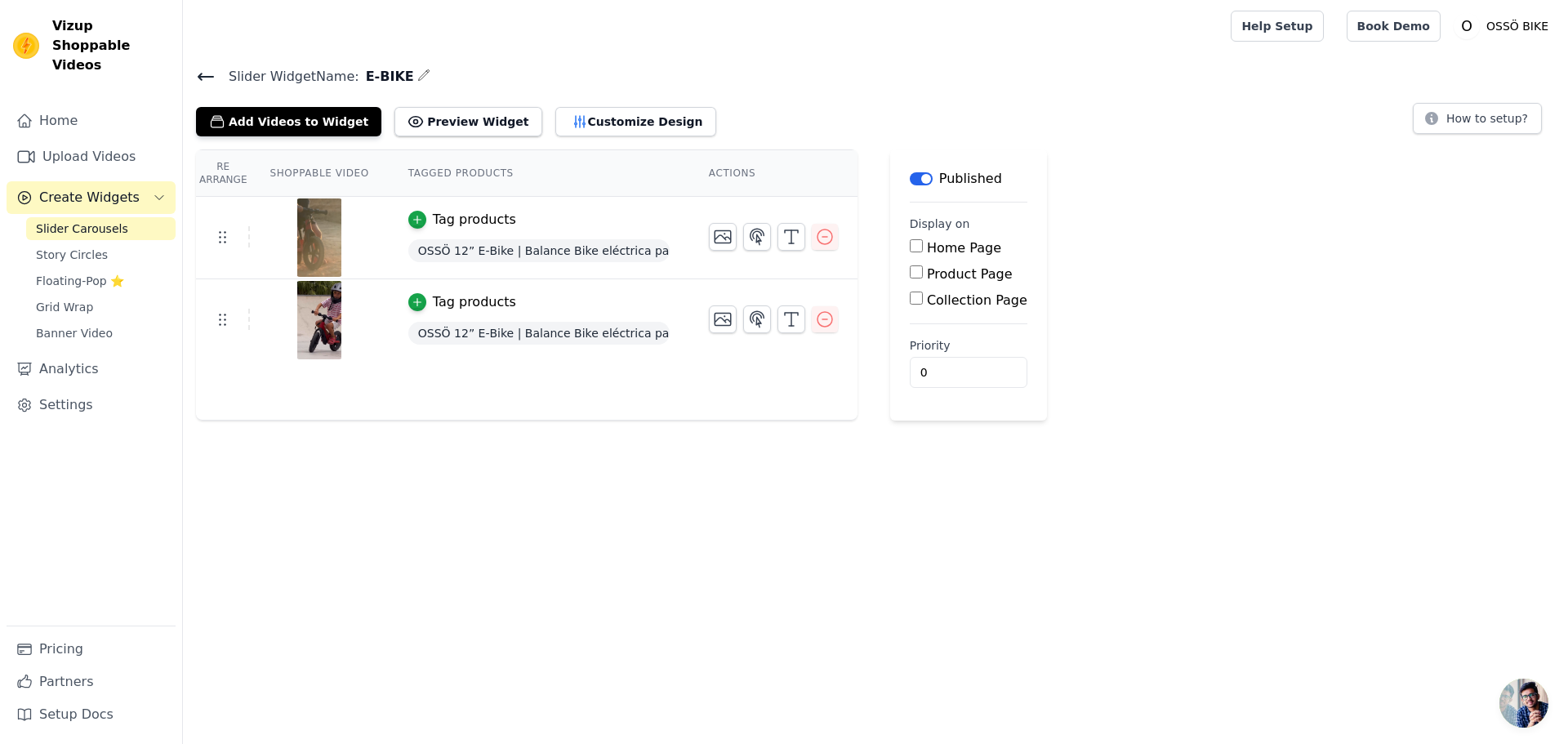
click at [910, 272] on input "Product Page" at bounding box center [916, 272] width 13 height 13
checkbox input "true"
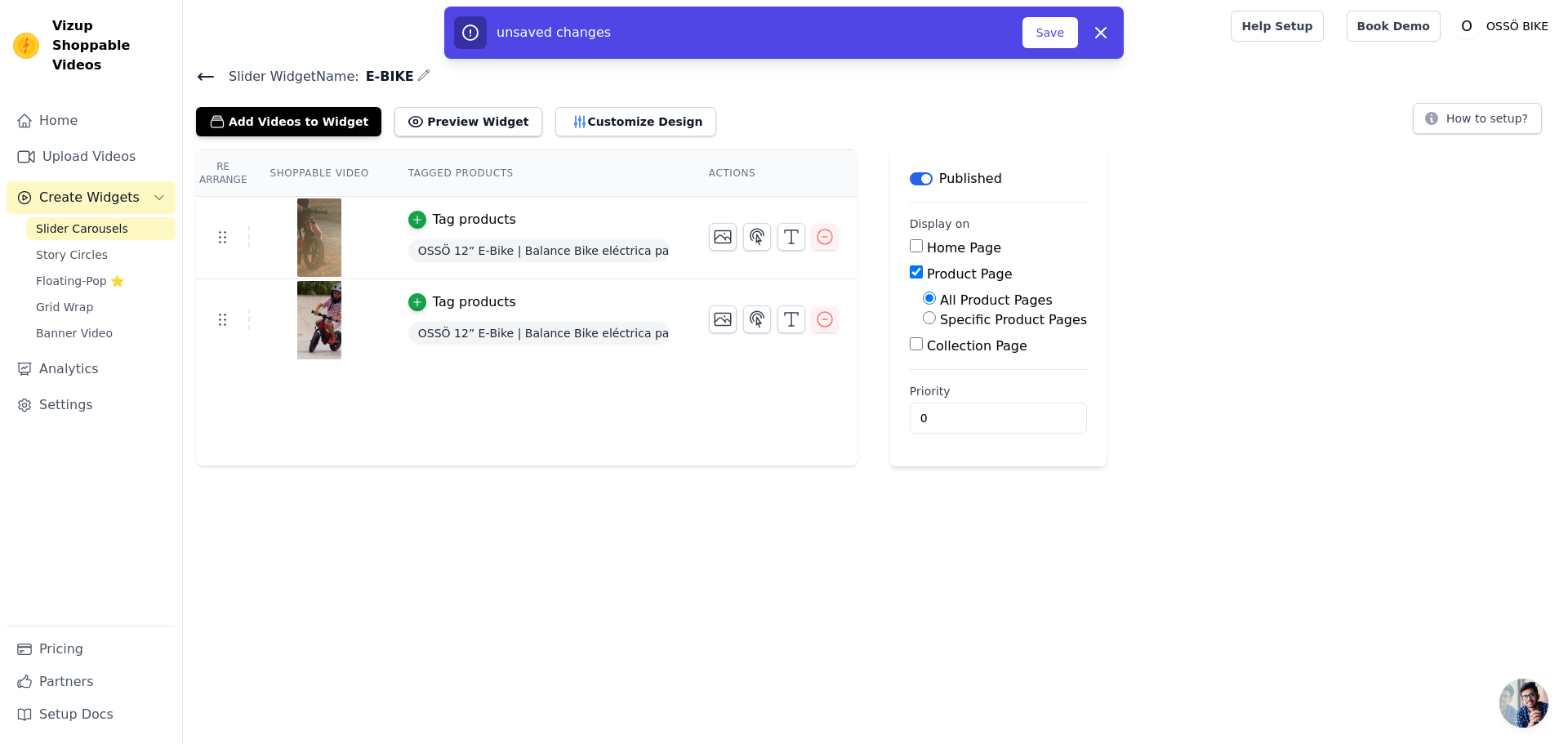
click at [923, 319] on input "Specific Product Pages" at bounding box center [930, 318] width 13 height 13
radio input "true"
click at [966, 353] on button "Select Products" at bounding box center [977, 357] width 110 height 28
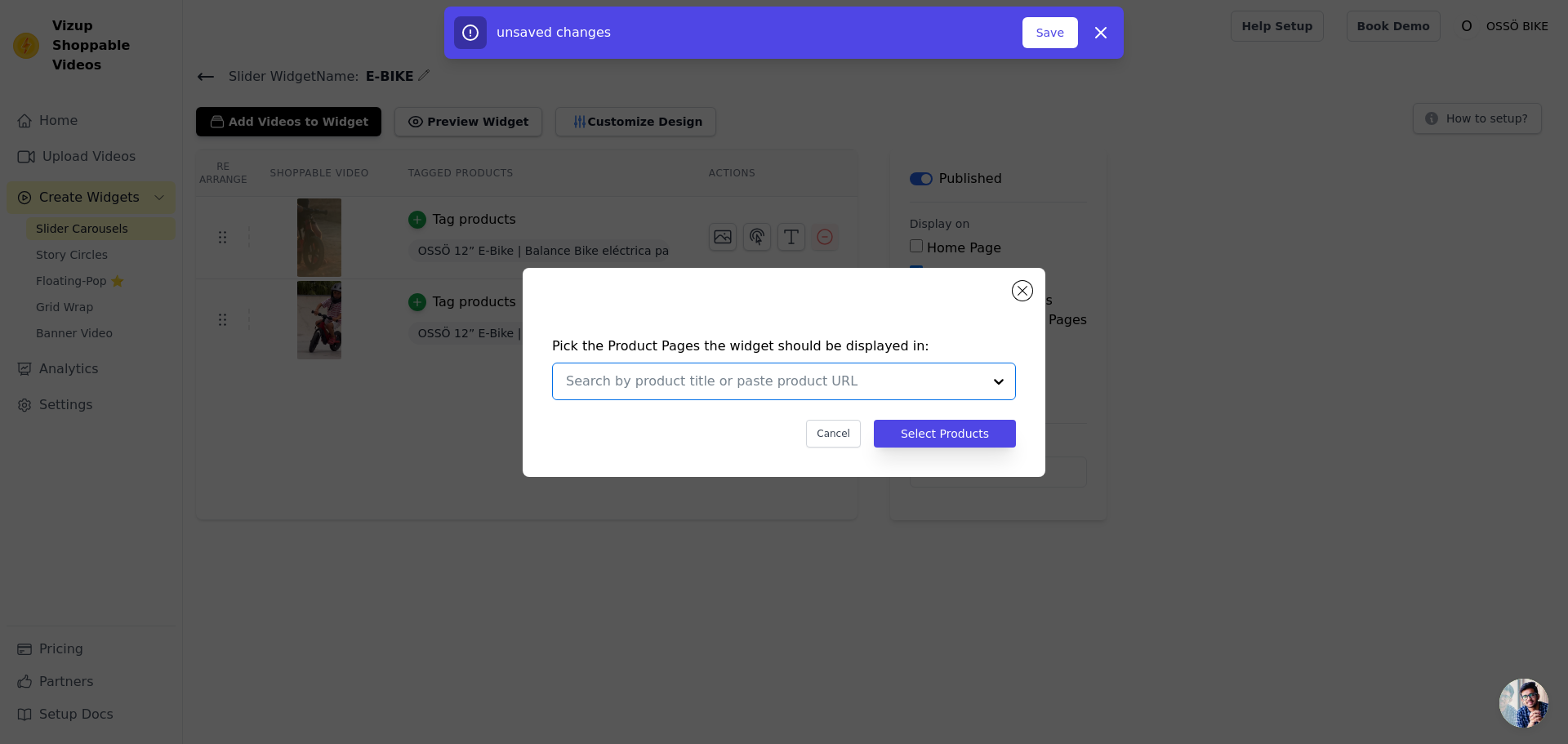
click at [853, 382] on input "text" at bounding box center [774, 381] width 417 height 19
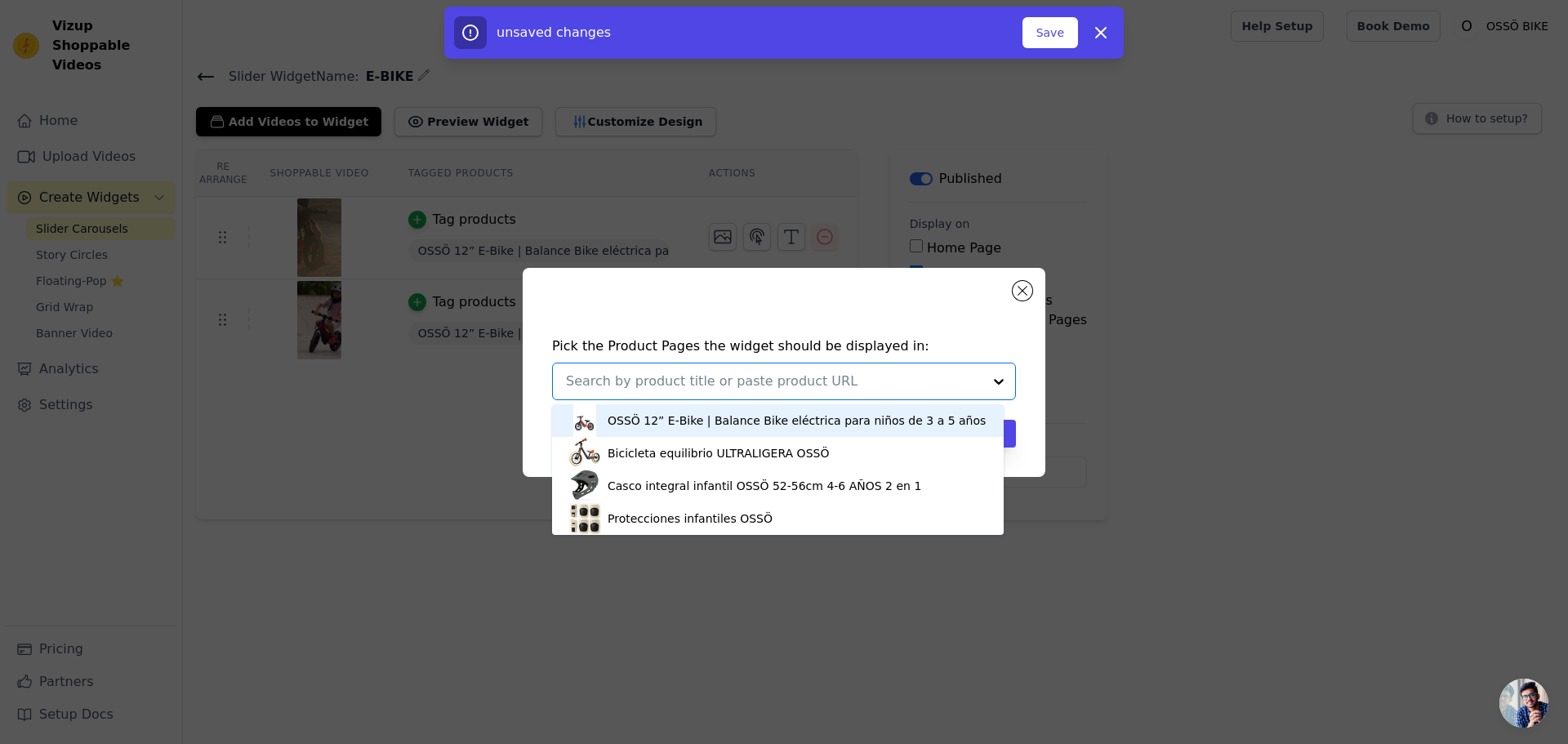
click at [661, 423] on div "OSSÖ 12” E‑Bike | Balance Bike eléctrica para niños de 3 a 5 años" at bounding box center [797, 421] width 378 height 17
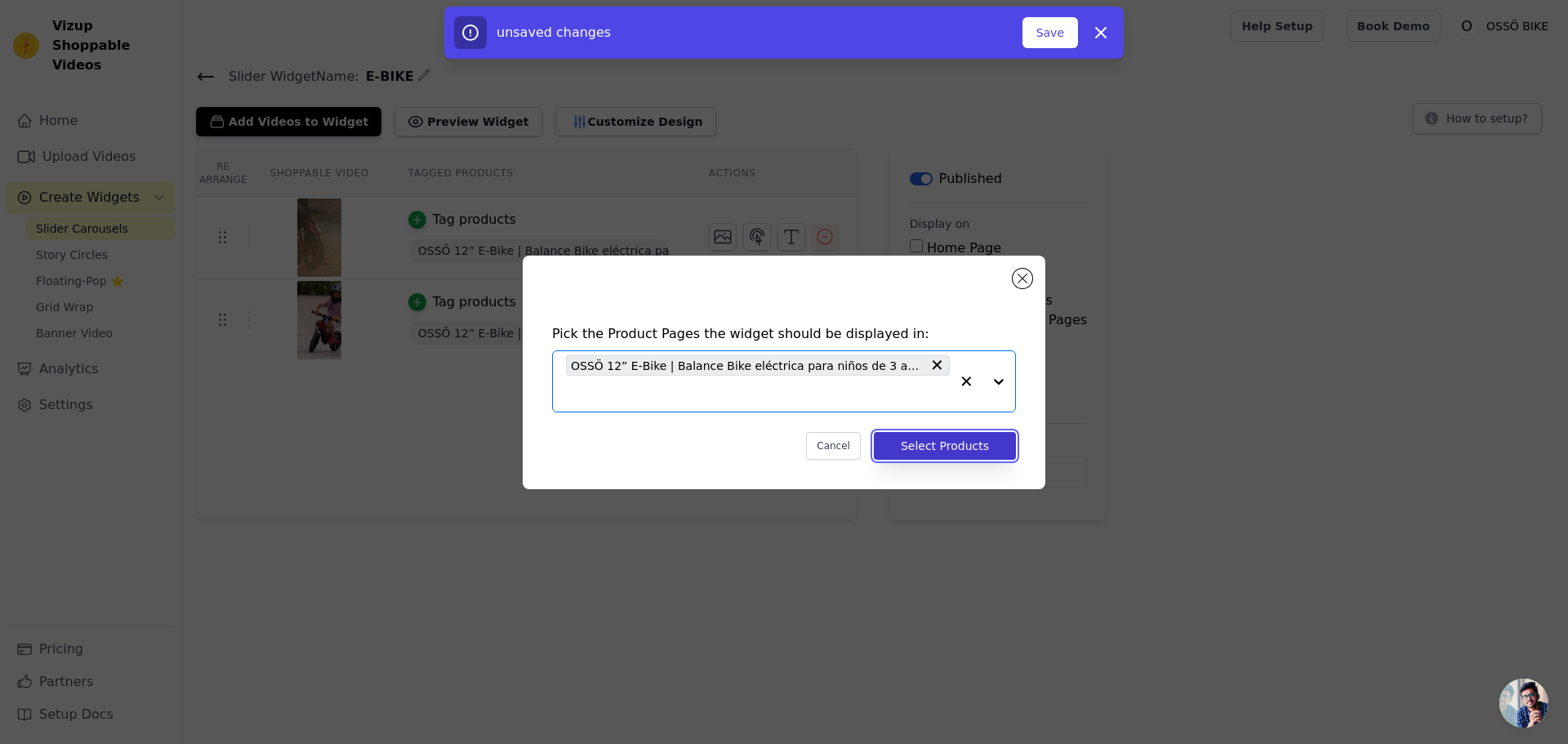
click at [930, 448] on button "Select Products" at bounding box center [945, 445] width 142 height 28
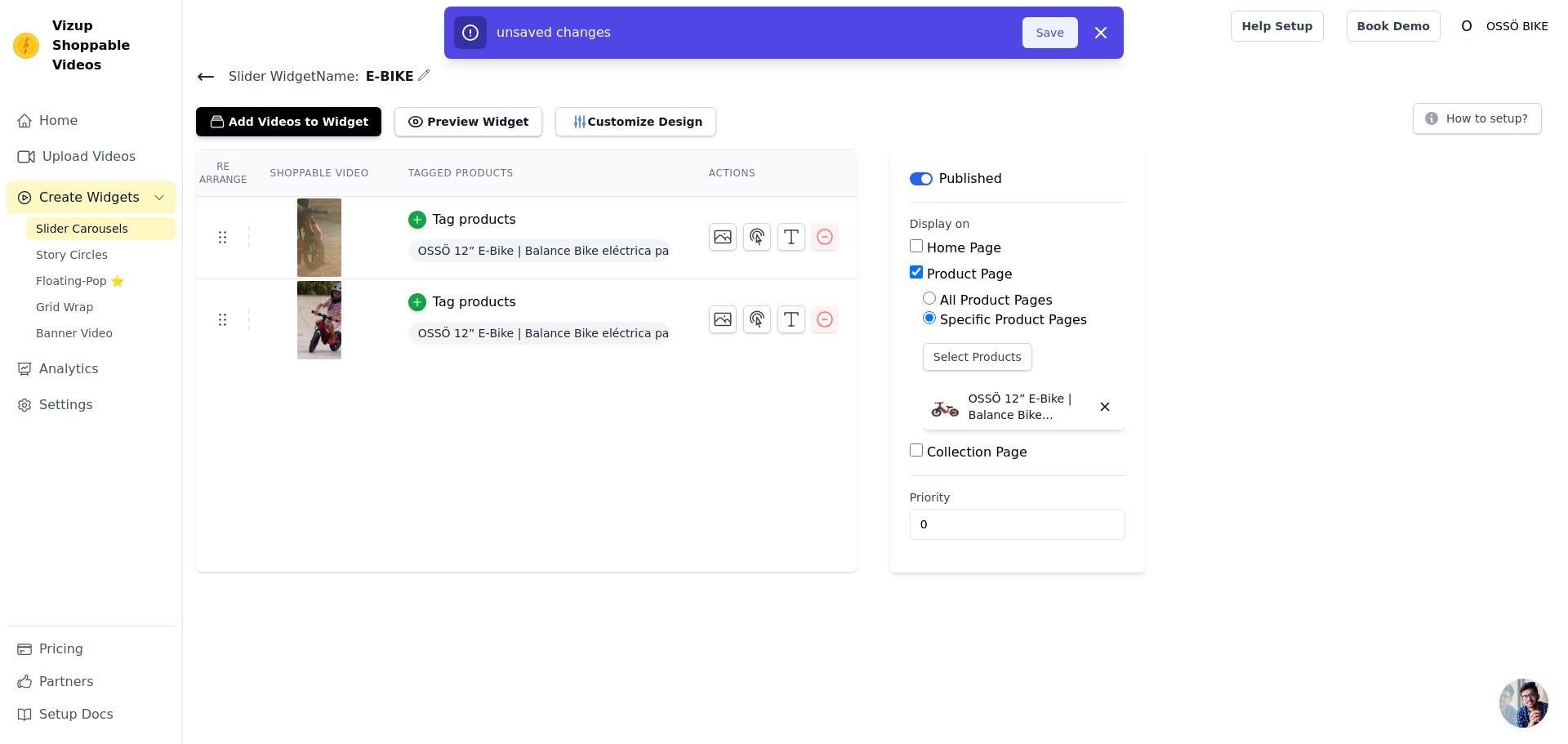
click at [1051, 39] on button "Save" at bounding box center [1050, 32] width 55 height 31
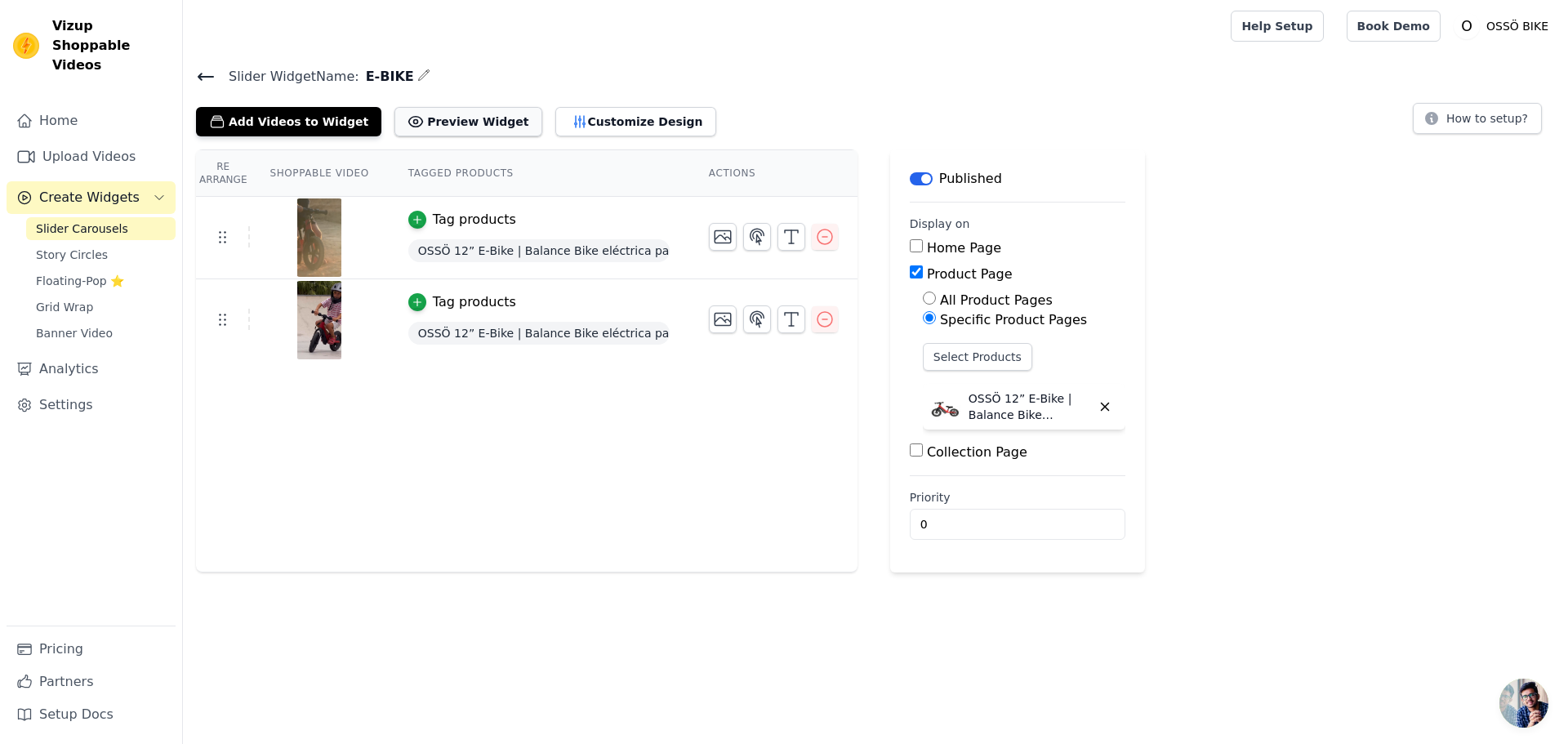
click at [453, 118] on button "Preview Widget" at bounding box center [468, 121] width 147 height 29
click at [1207, 414] on div "Re Arrange Shoppable Video Tagged Products Actions Tag products OSSÖ 12” E‑Bike…" at bounding box center [875, 362] width 1385 height 423
click at [579, 121] on button "Customize Design" at bounding box center [636, 121] width 161 height 29
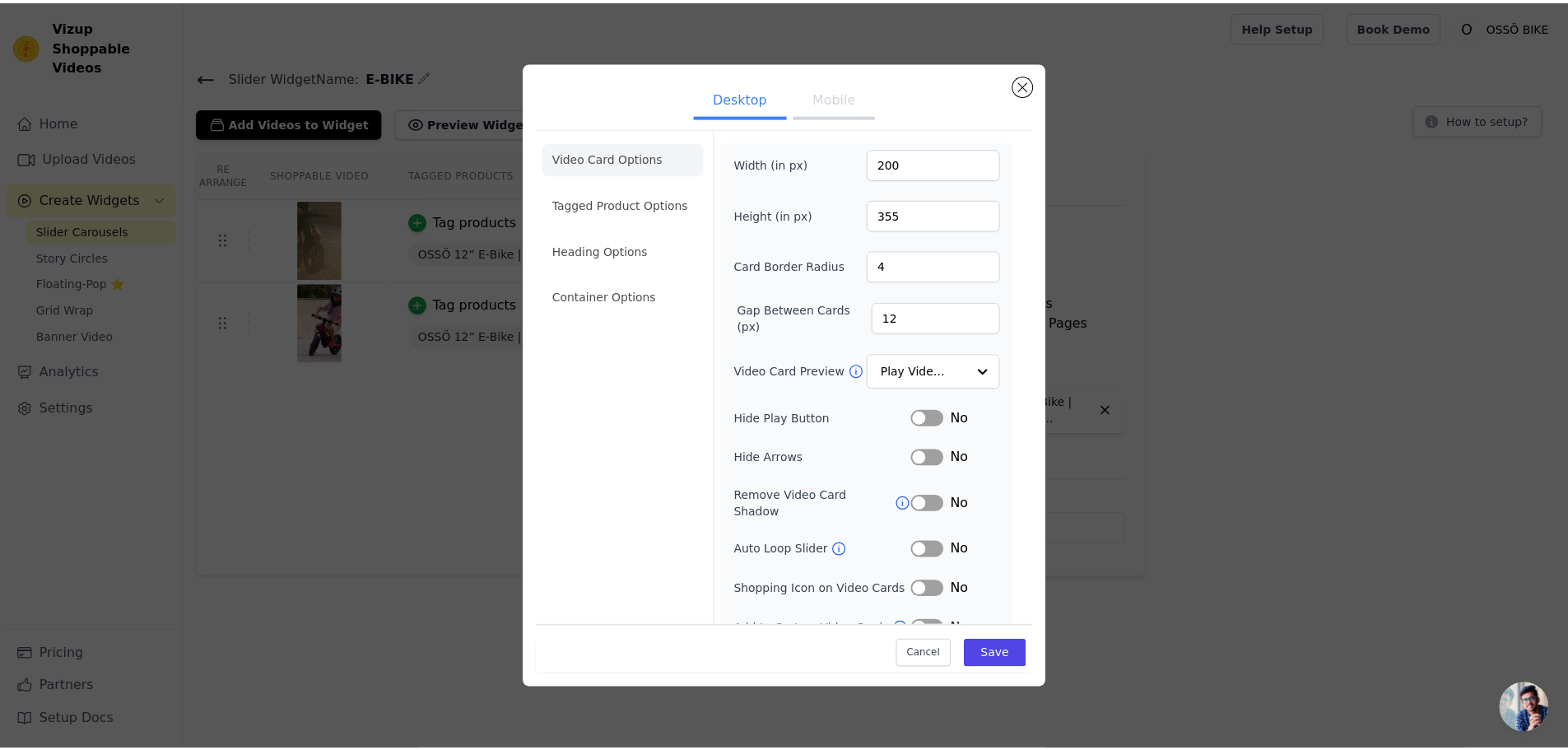
scroll to position [12, 0]
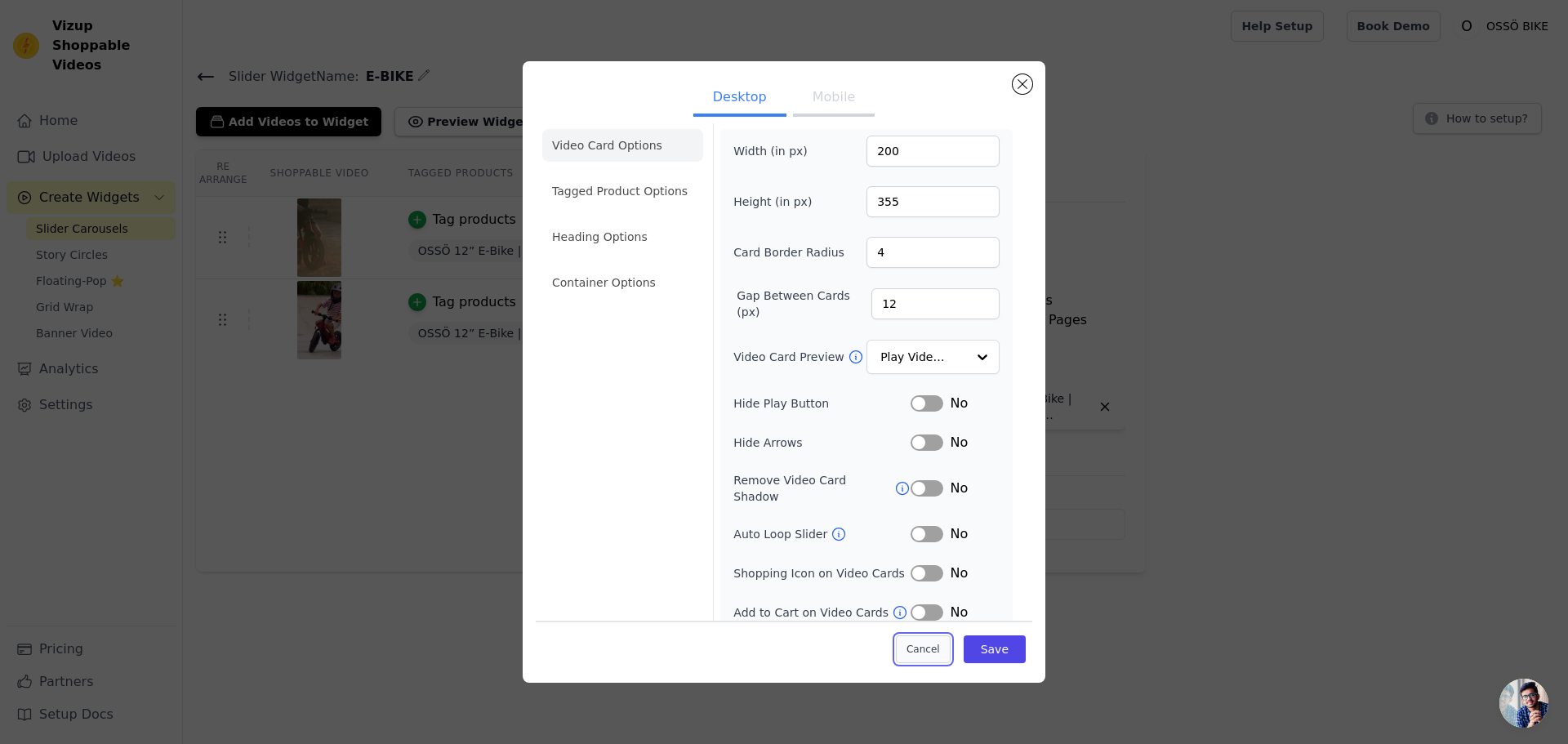
click at [923, 641] on button "Cancel" at bounding box center [923, 649] width 54 height 28
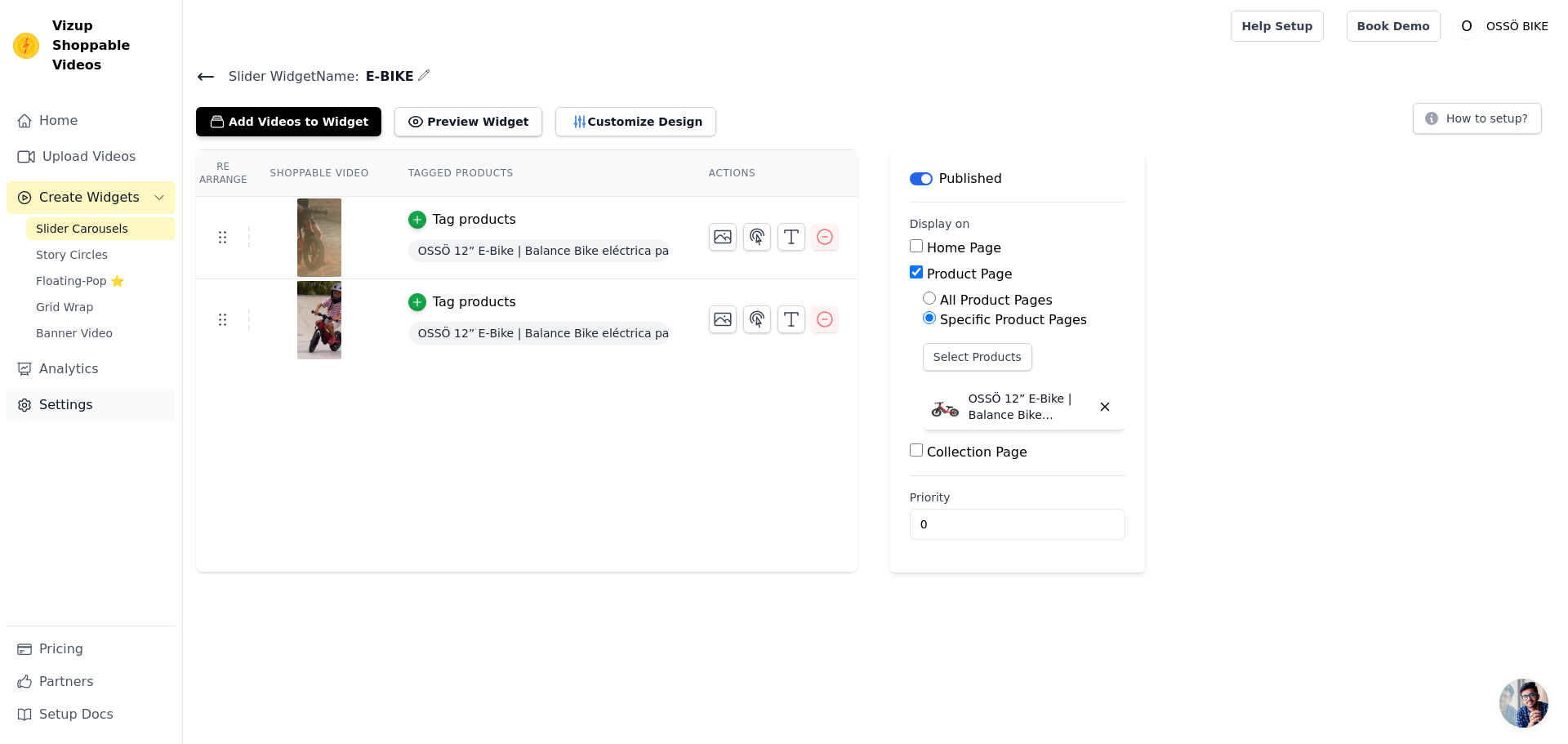
click at [54, 392] on link "Settings" at bounding box center [91, 405] width 169 height 33
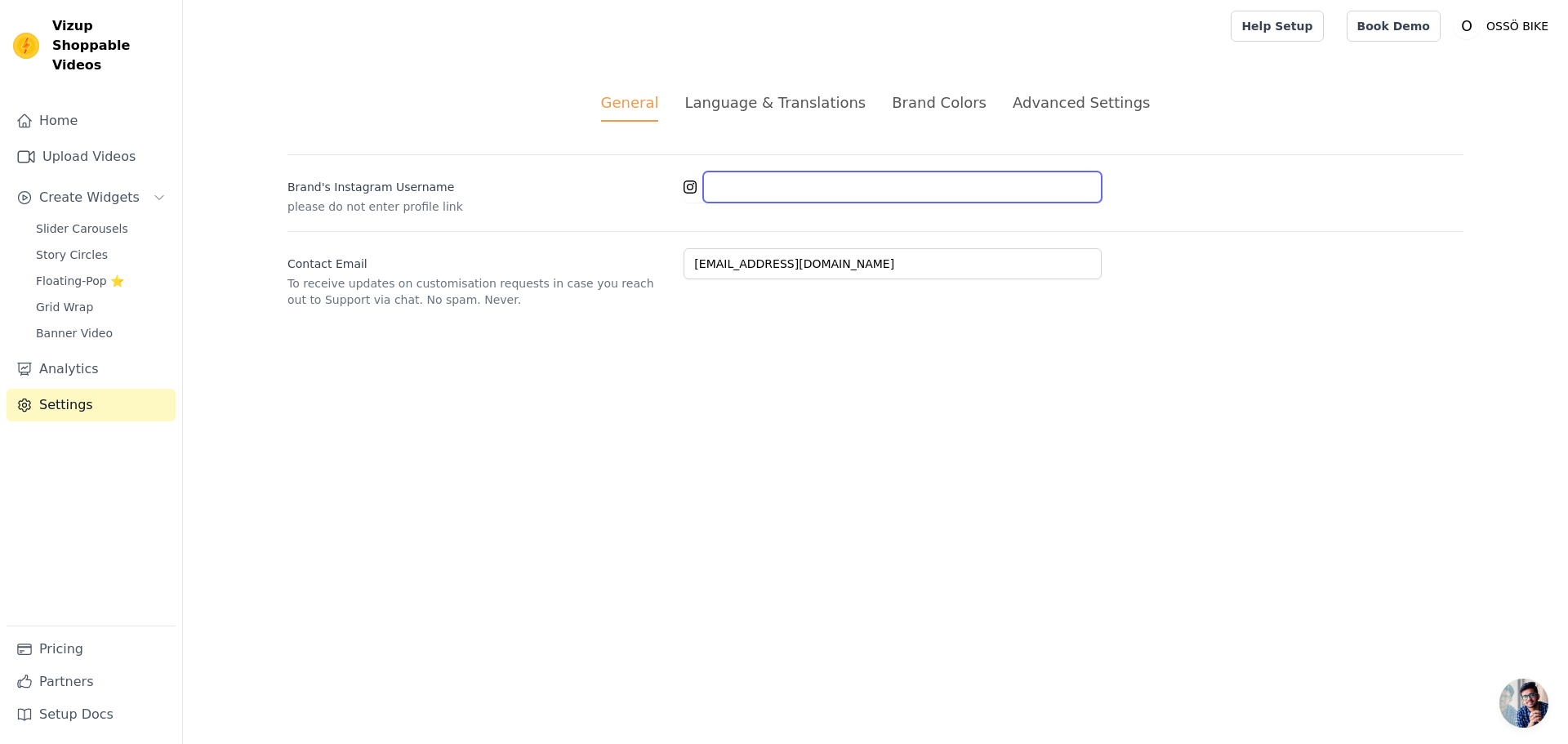
click at [752, 189] on input "Brand's Instagram Username" at bounding box center [902, 187] width 398 height 31
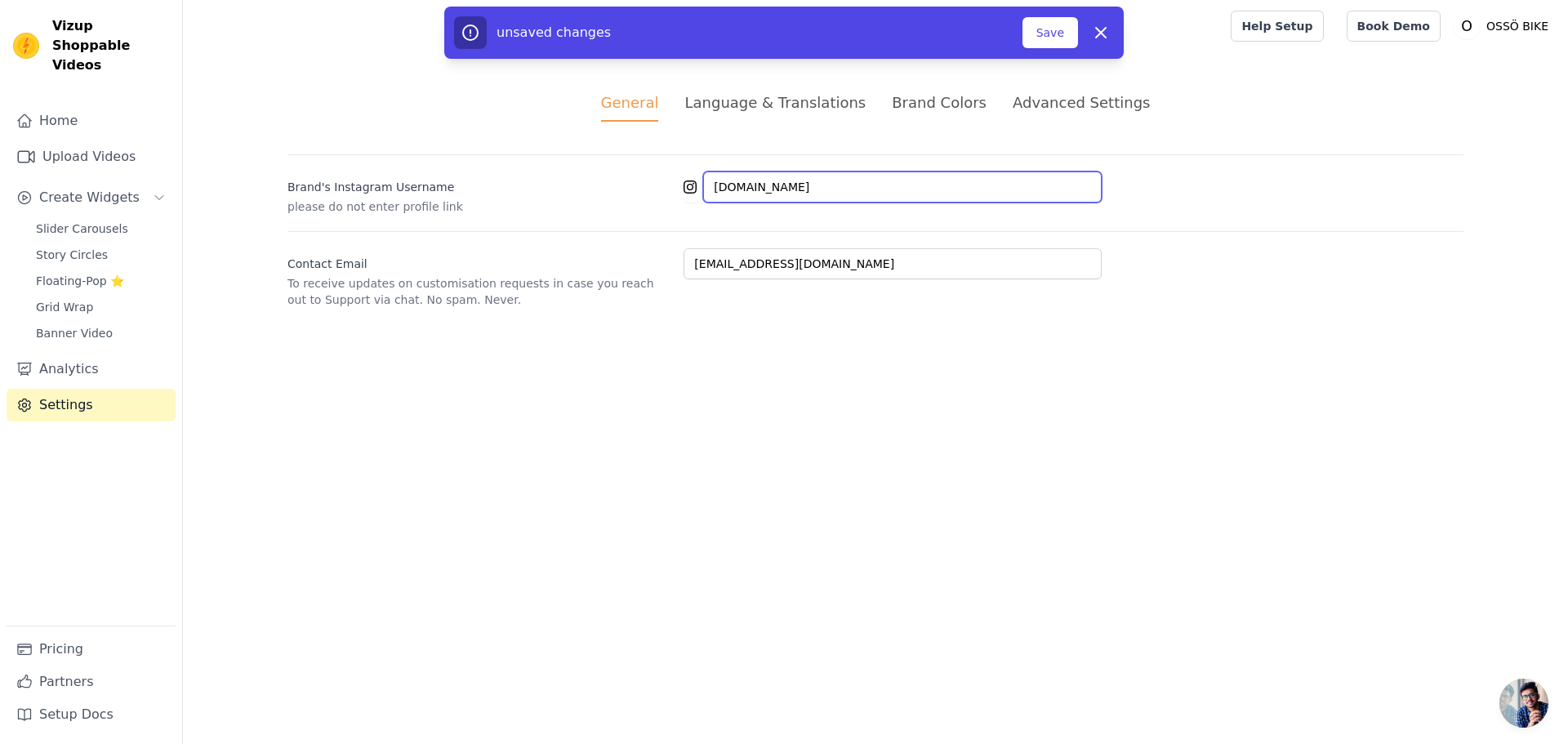
type input "OSSO.BIKE"
click at [676, 347] on html "Vizup Shoppable Videos Home Upload Videos Create Widgets Slider Carousels Story…" at bounding box center [784, 173] width 1568 height 347
click at [1053, 28] on button "Save" at bounding box center [1050, 32] width 55 height 31
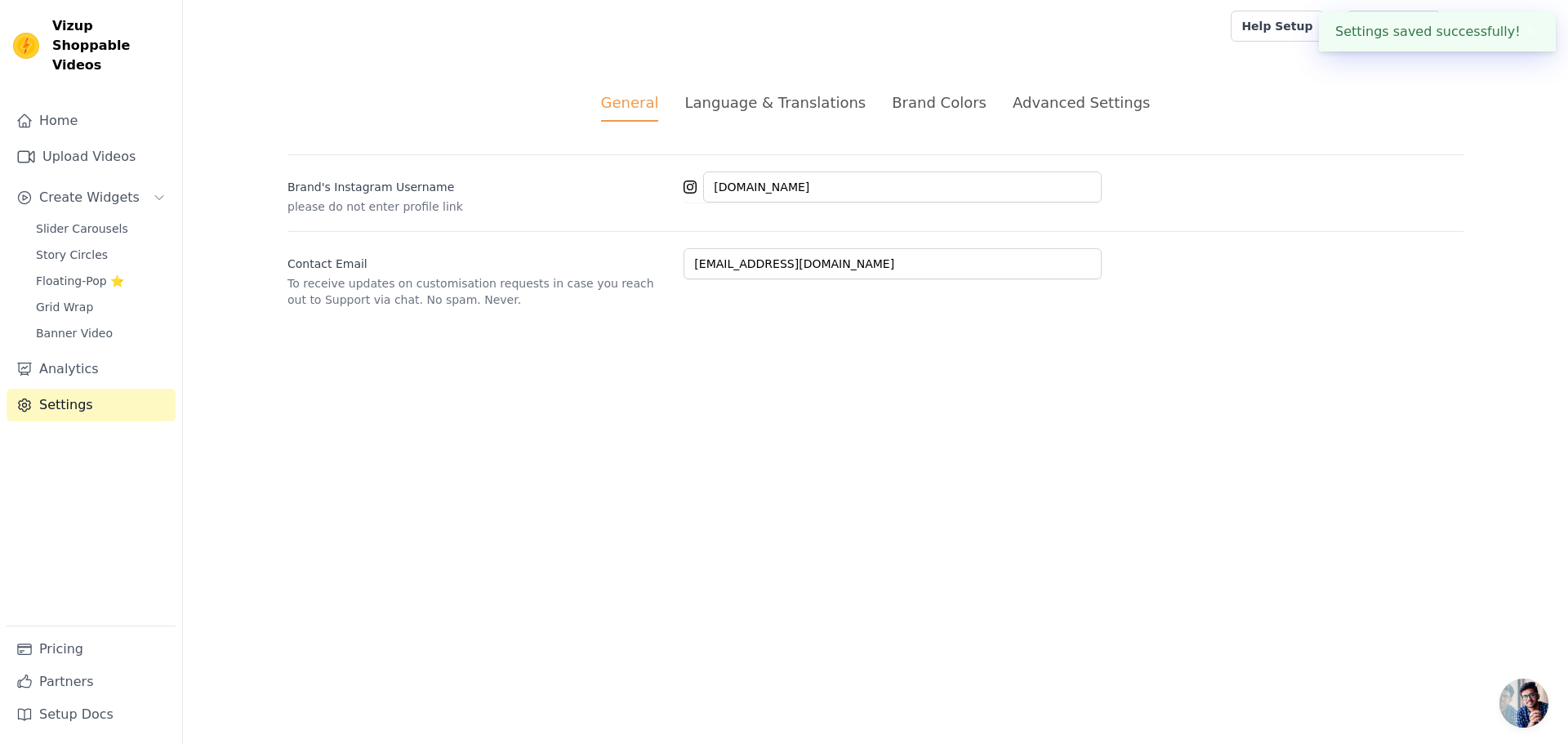
type input "osso.bike"
click at [52, 105] on link "Home" at bounding box center [91, 121] width 169 height 33
